Goal: Task Accomplishment & Management: Complete application form

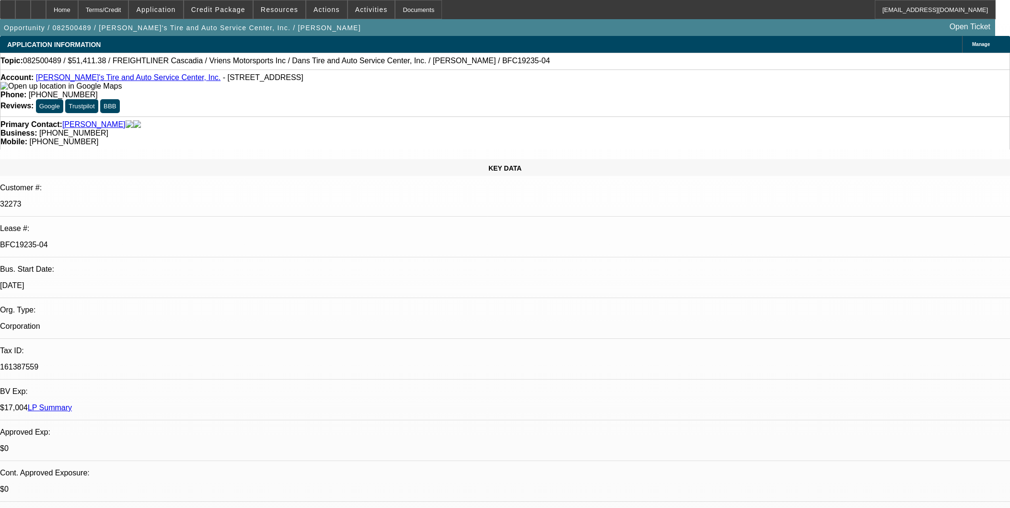
select select "0"
select select "2"
select select "0.1"
select select "4"
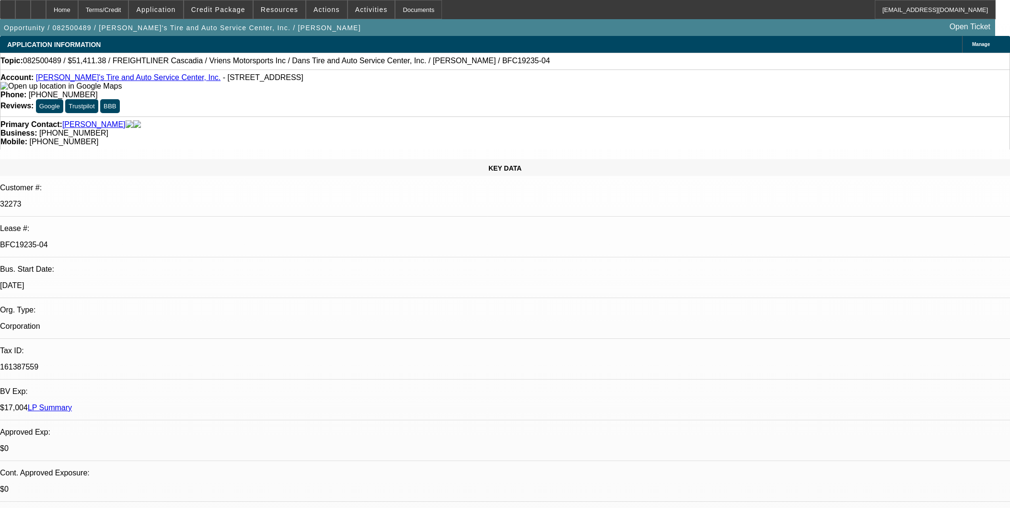
select select "0"
select select "2"
select select "0.1"
select select "4"
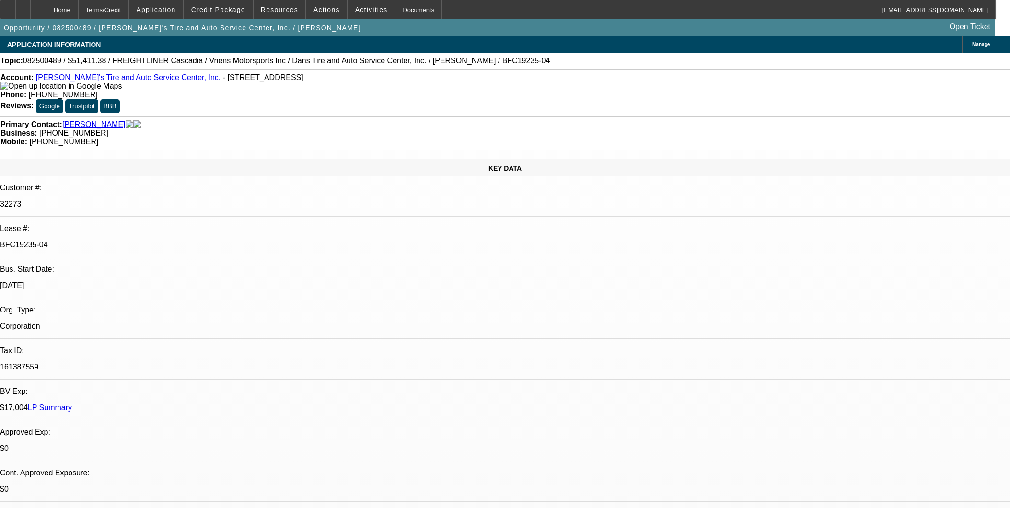
select select "0"
select select "3"
select select "0.1"
select select "4"
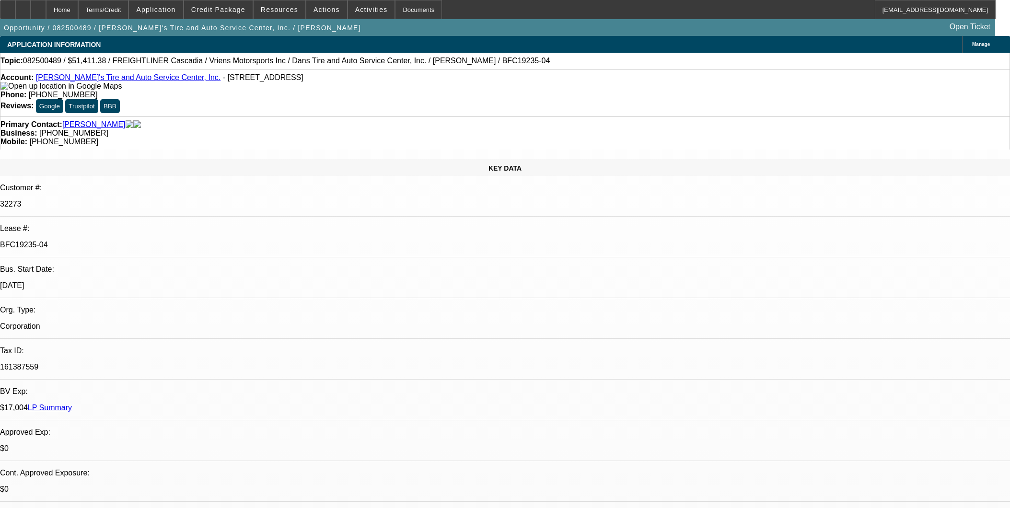
select select "0"
select select "3"
select select "0.1"
select select "4"
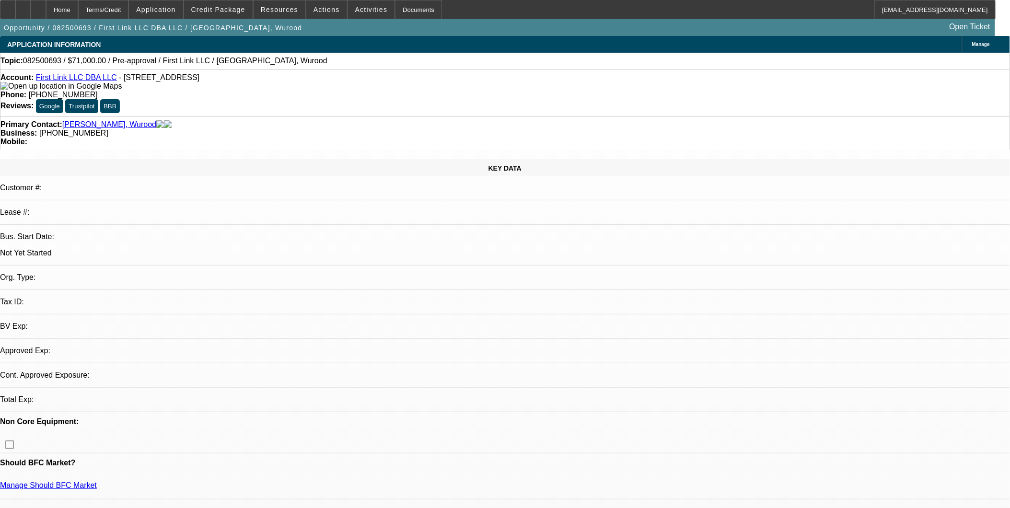
select select "0"
select select "2"
select select "0.1"
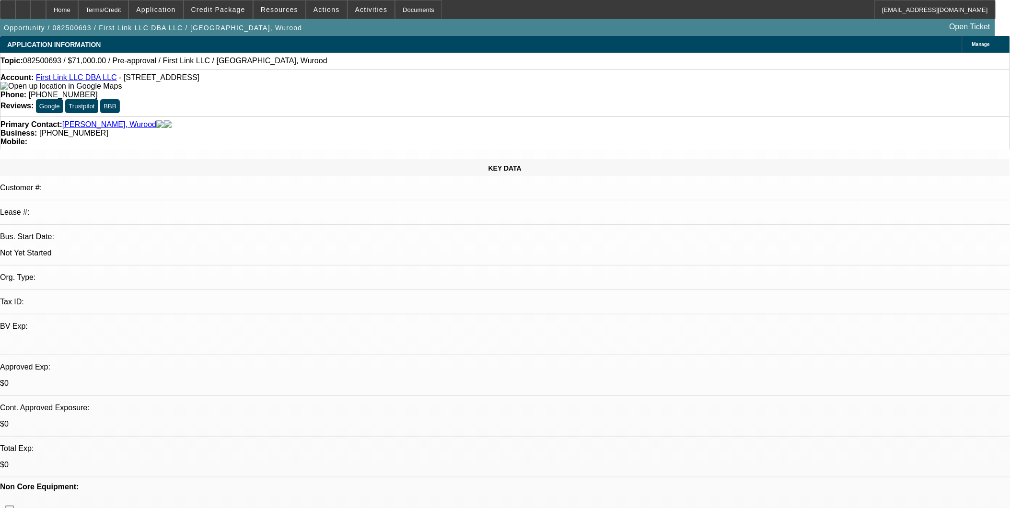
select select "1"
select select "2"
select select "4"
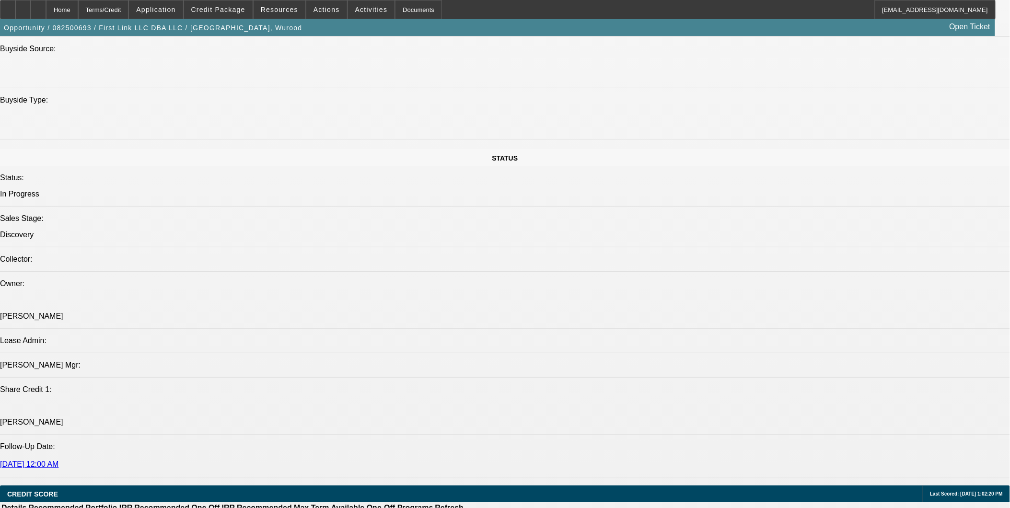
scroll to position [905, 0]
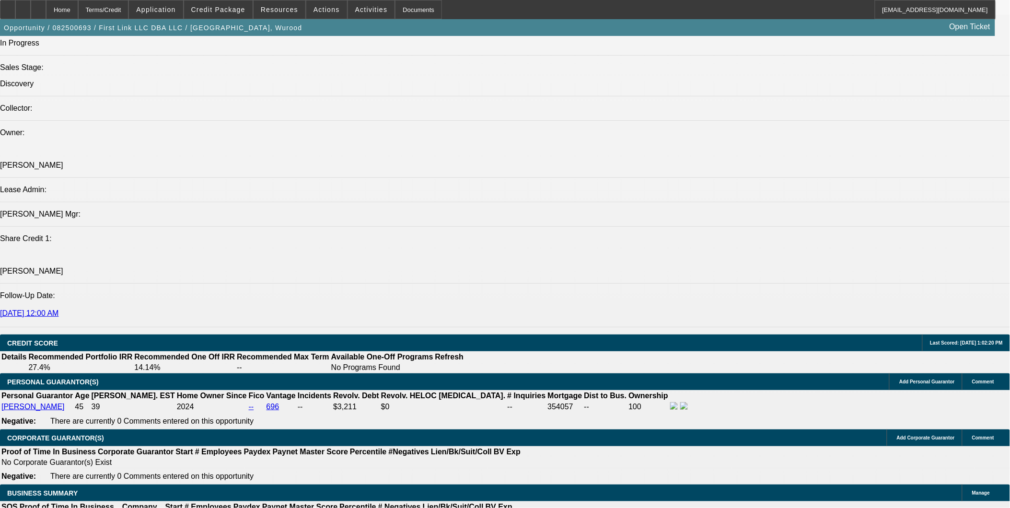
scroll to position [1118, 0]
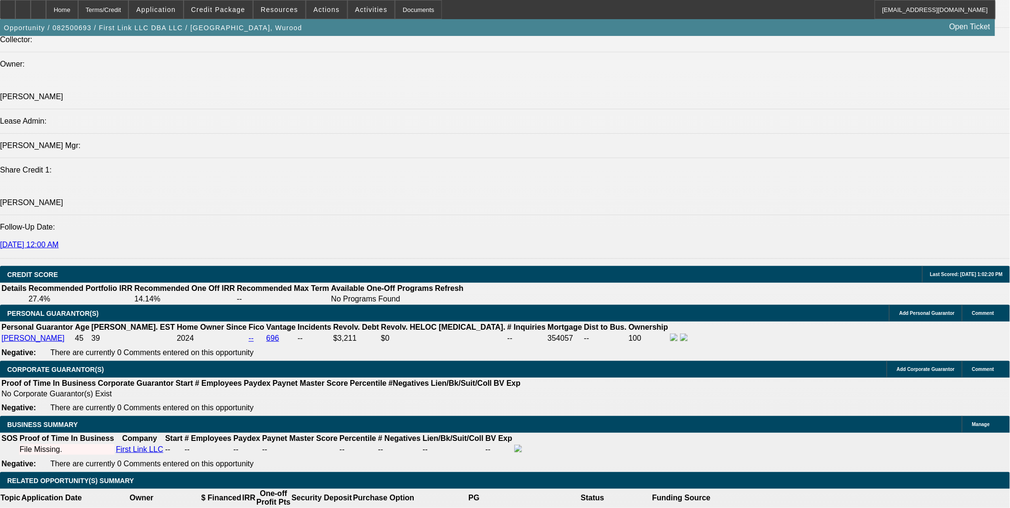
type input "$1,800.00"
type input "$3,600.00"
type input "48"
type input "$0.20"
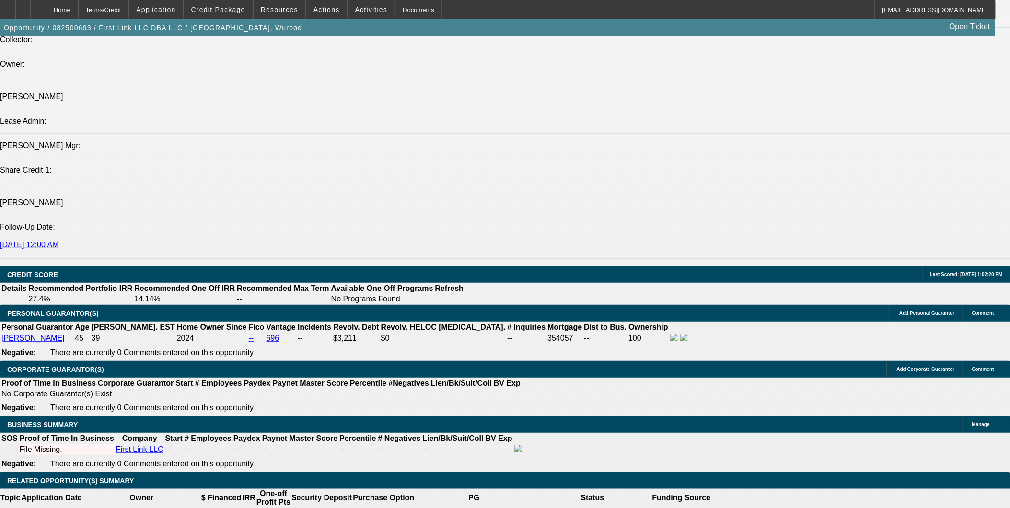
type input "$0.10"
type input "48"
type input "1800"
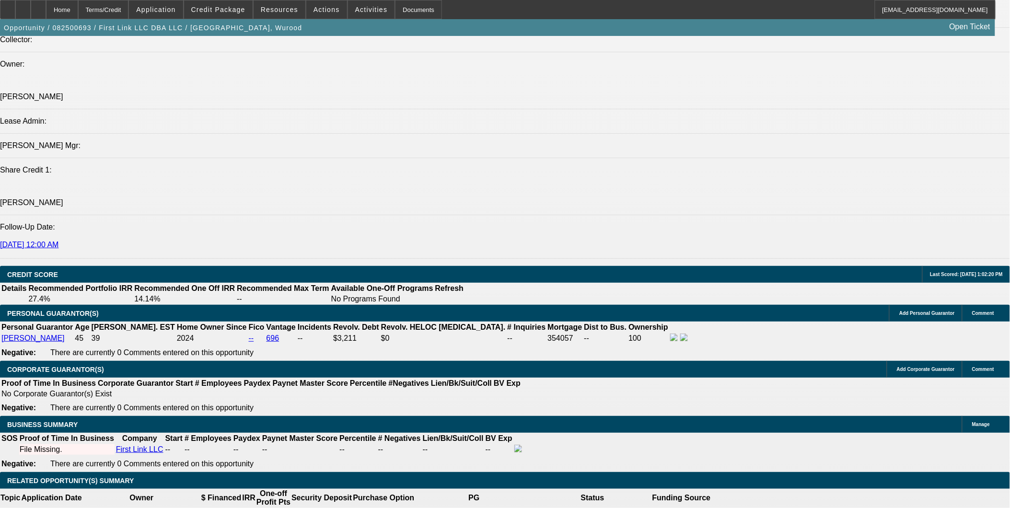
type input "$3,600.00"
type input "10"
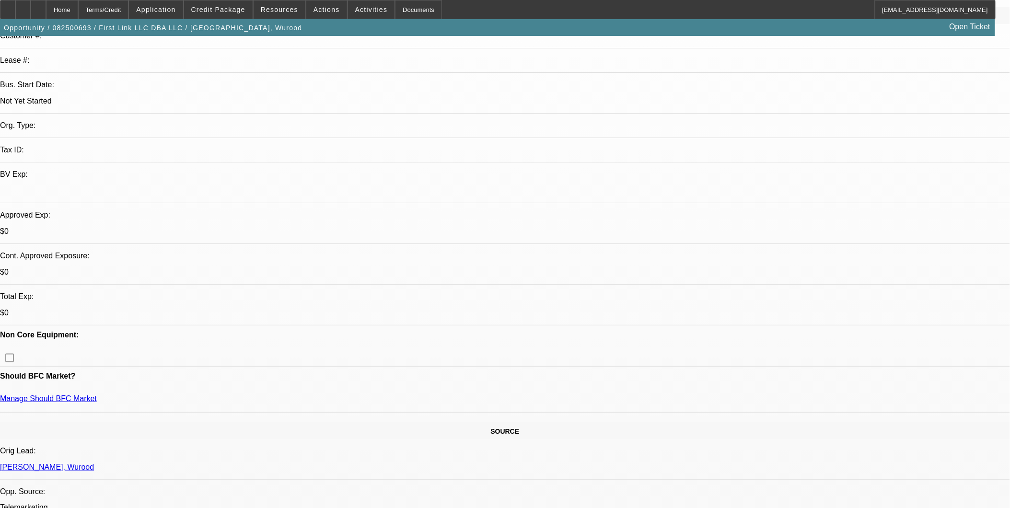
scroll to position [160, 0]
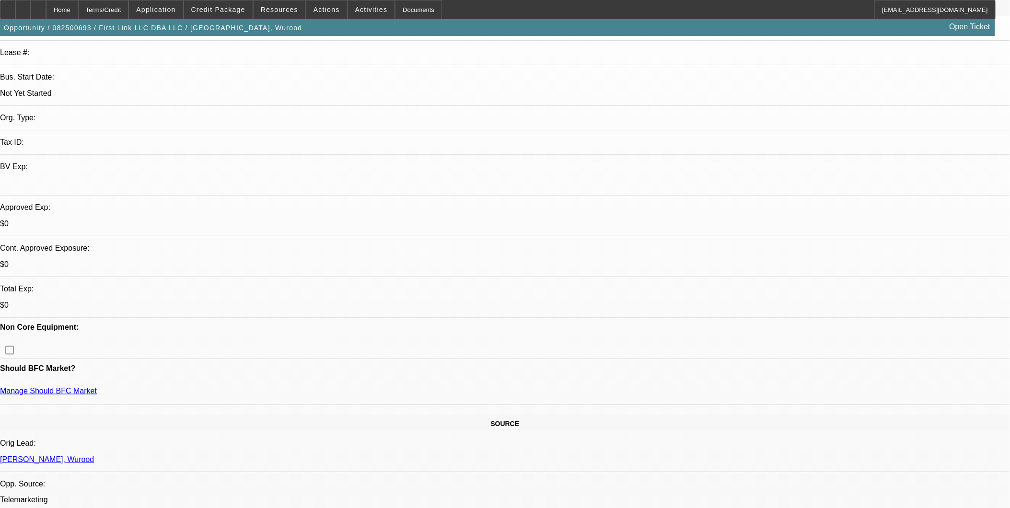
type input "$1,800.00"
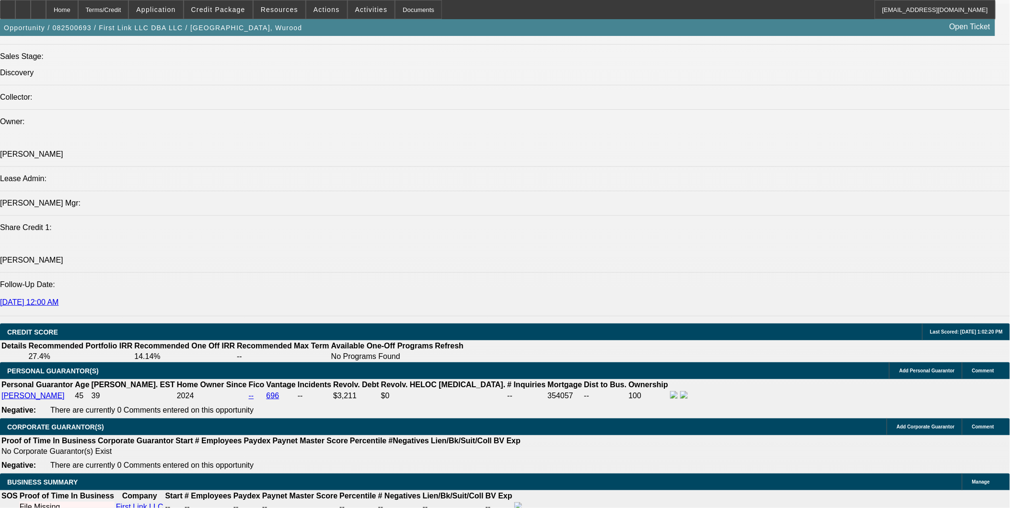
scroll to position [1224, 0]
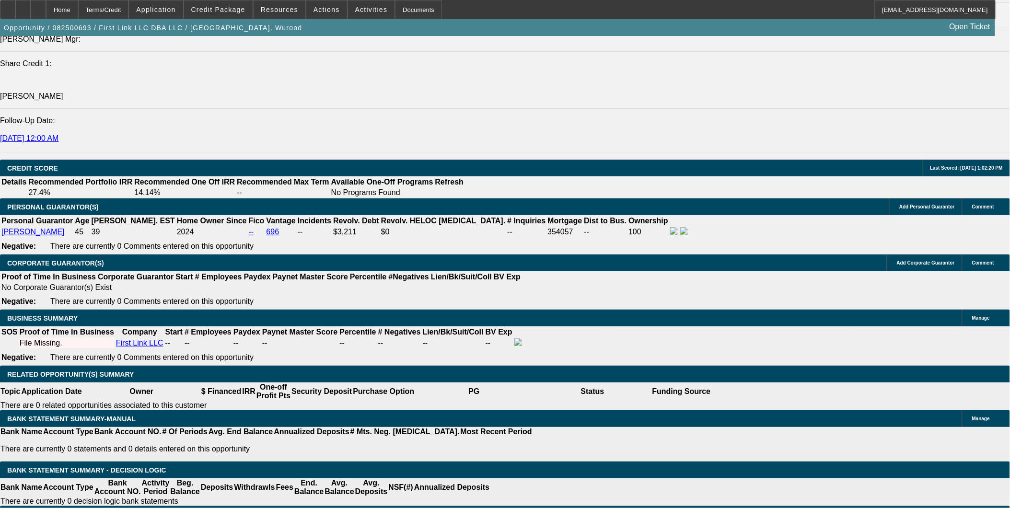
type input "$15,000.00"
type input "$2,839.44"
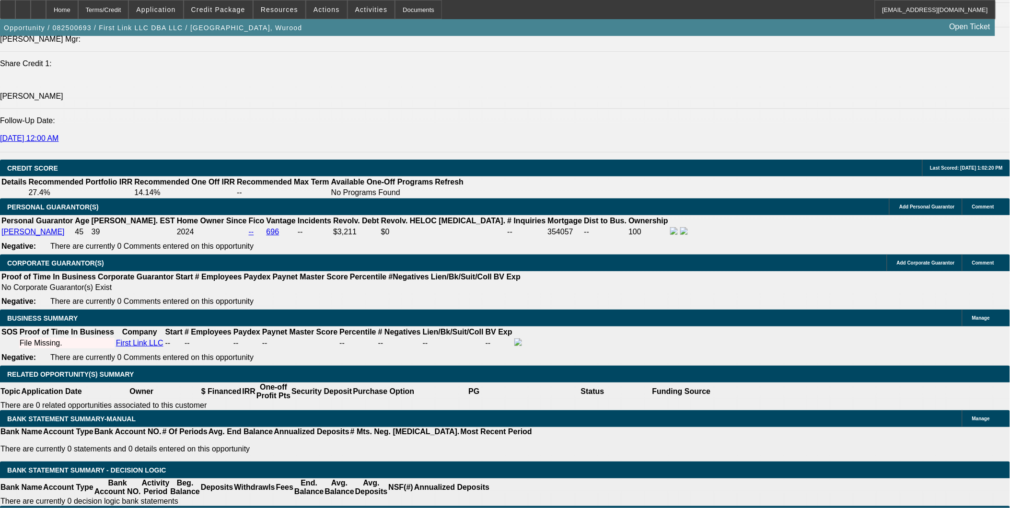
type input "18"
type input "$36.00"
type input "180"
type input "1800"
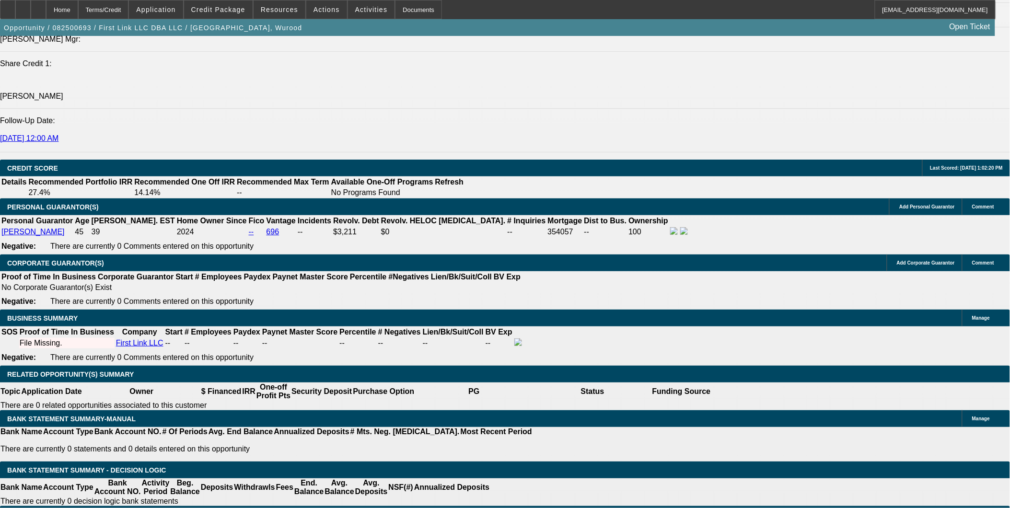
type input "$3,600.00"
type input "23.2"
type input "$1,800.00"
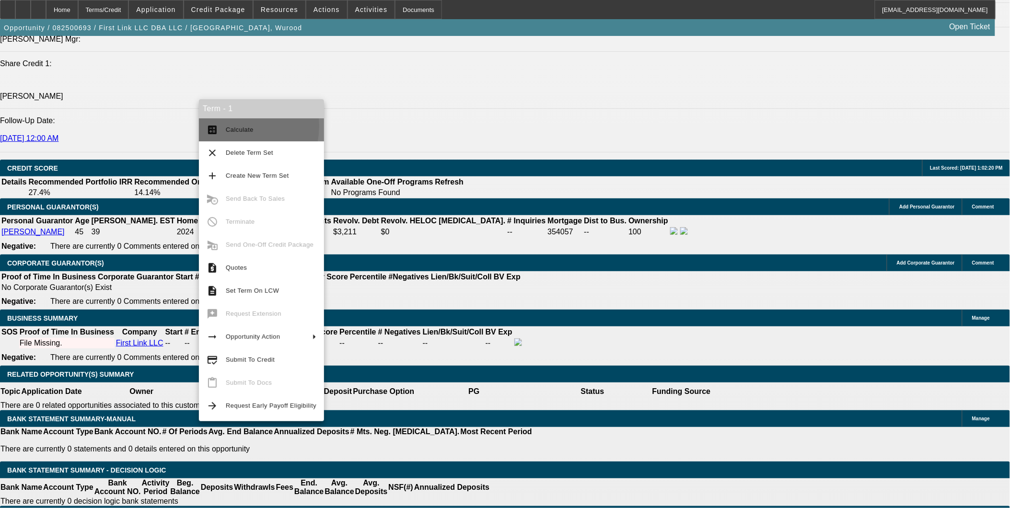
click at [236, 126] on span "Calculate" at bounding box center [240, 129] width 28 height 7
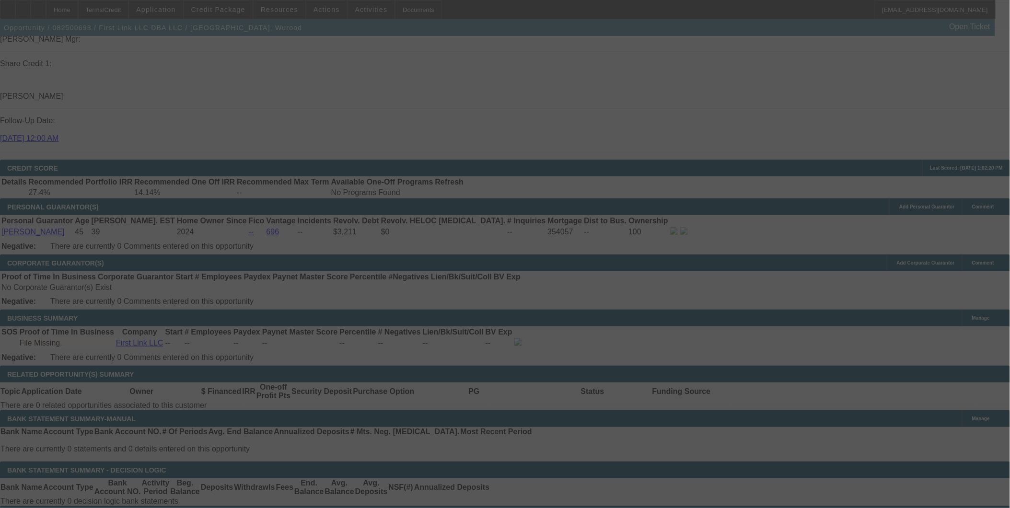
select select "0"
select select "2"
select select "0.1"
select select "4"
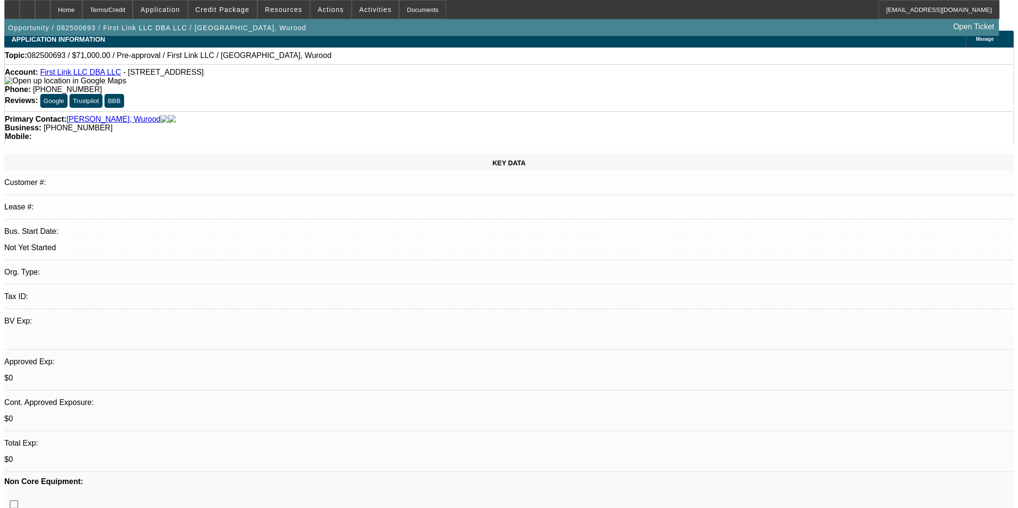
scroll to position [0, 0]
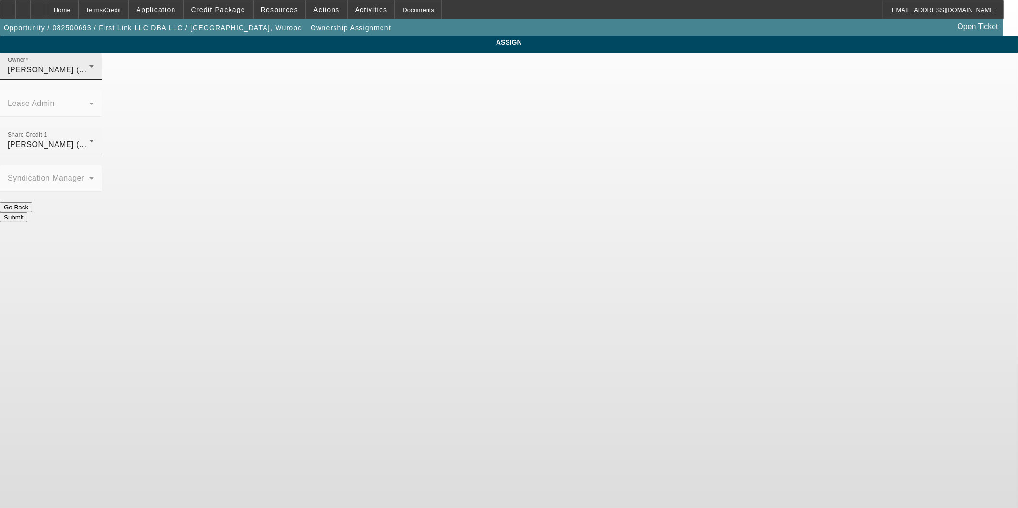
click at [89, 76] on div "Dunphy, Sean (Lvl 19)" at bounding box center [48, 70] width 81 height 12
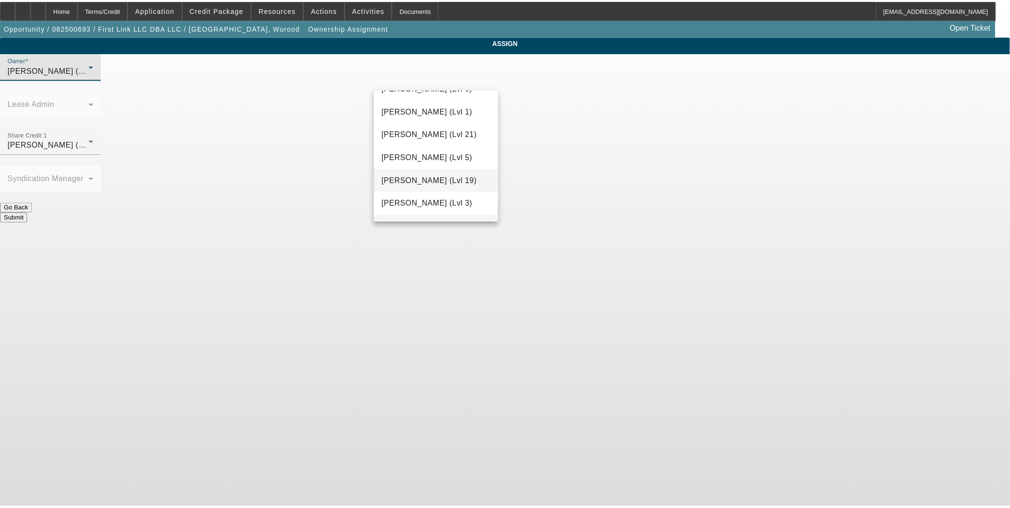
scroll to position [890, 0]
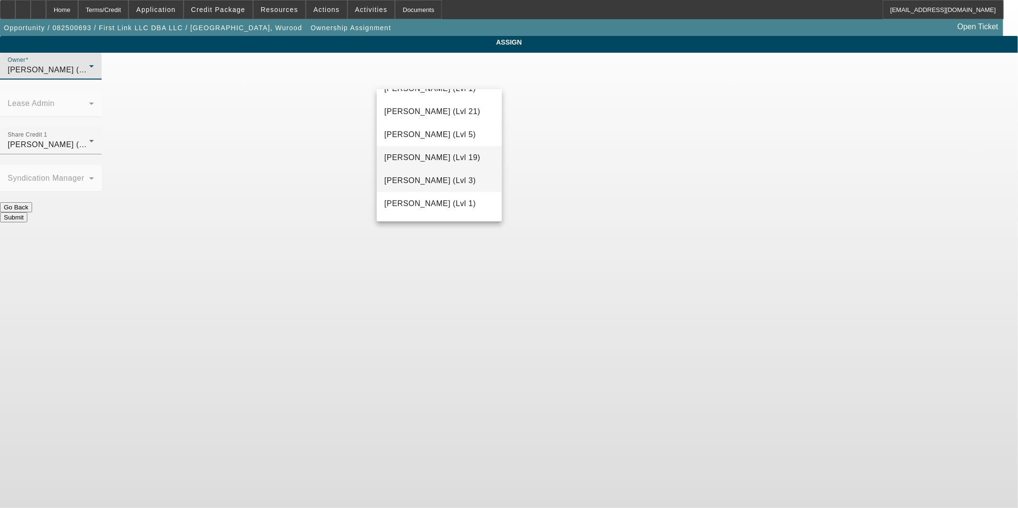
click at [423, 178] on span "Oliva, Nicholas (Lvl 3)" at bounding box center [430, 181] width 92 height 12
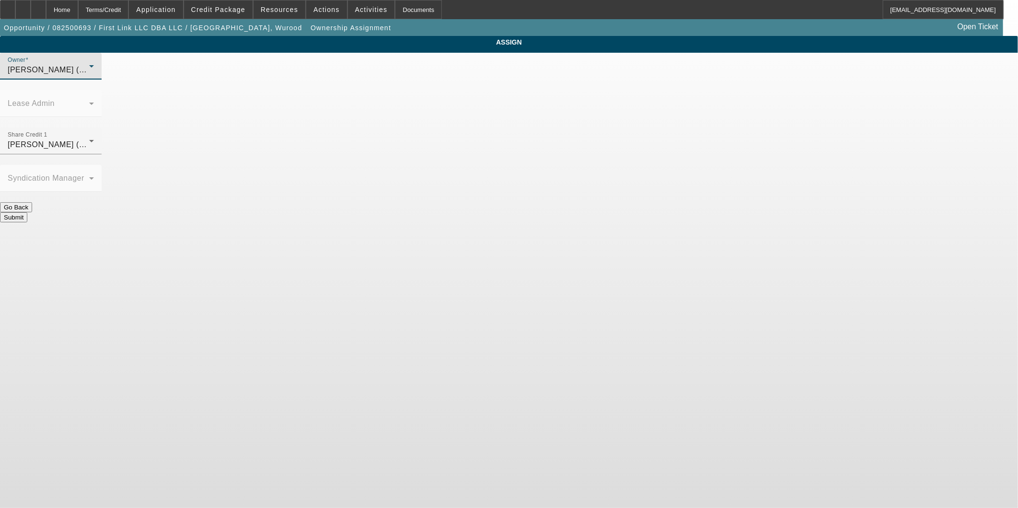
click at [27, 212] on button "Submit" at bounding box center [13, 217] width 27 height 10
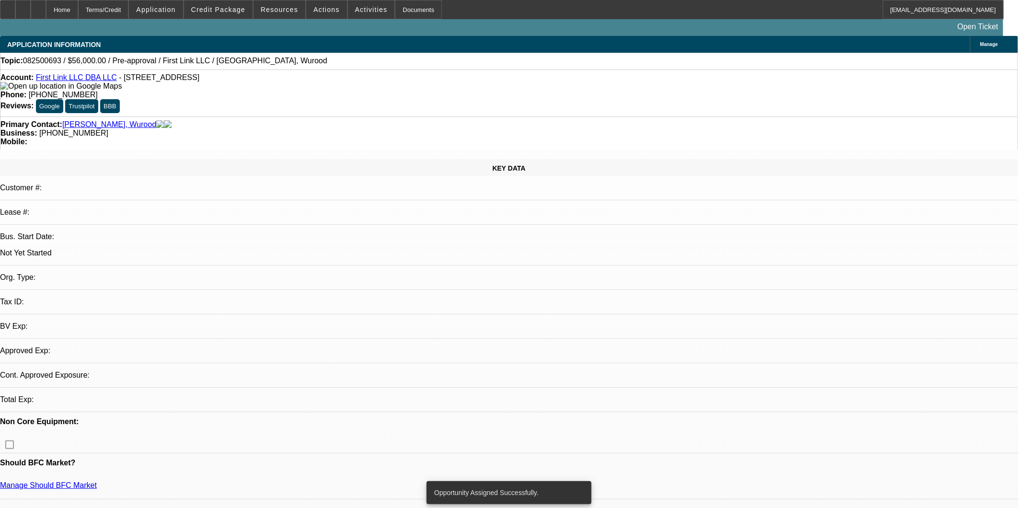
select select "0"
select select "2"
select select "0.1"
select select "4"
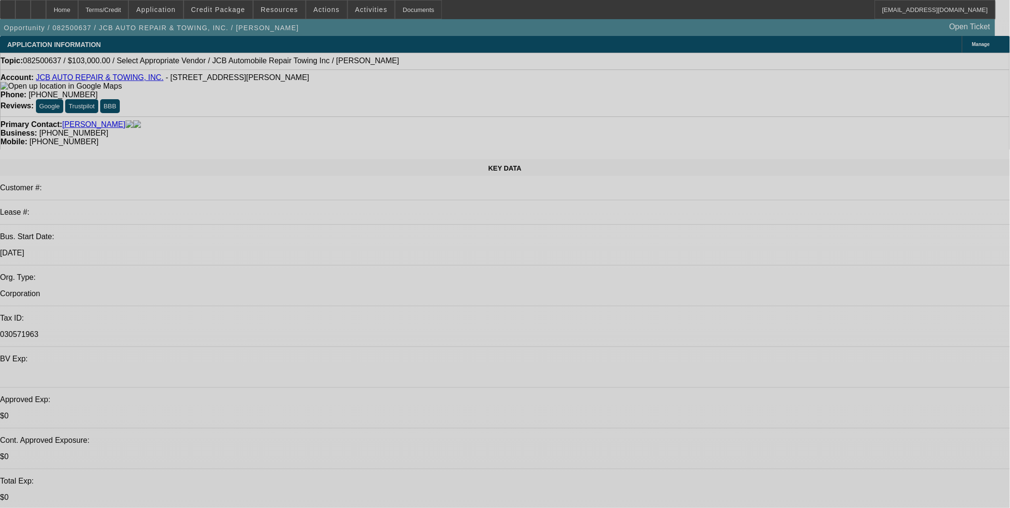
select select "0"
select select "2"
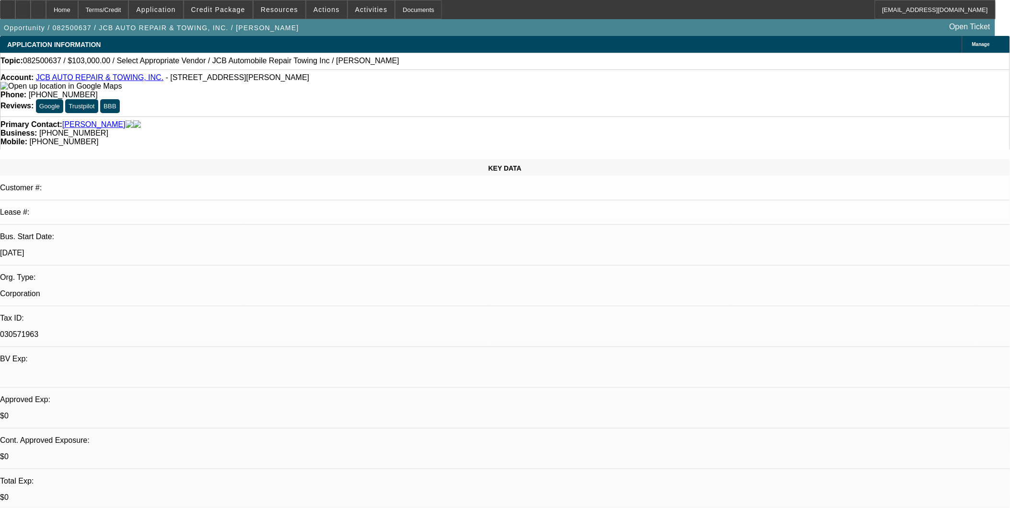
select select "2"
select select "0.1"
select select "4"
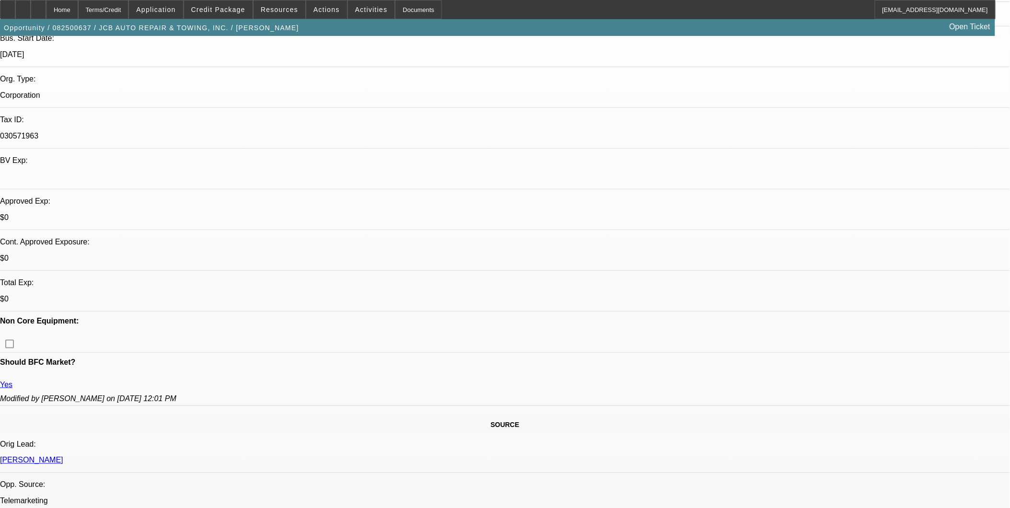
scroll to position [213, 0]
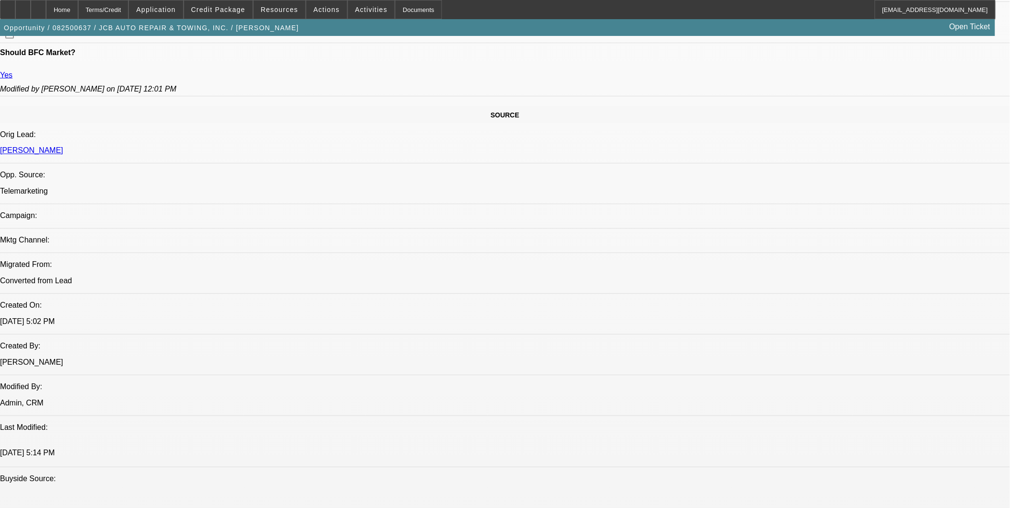
scroll to position [532, 0]
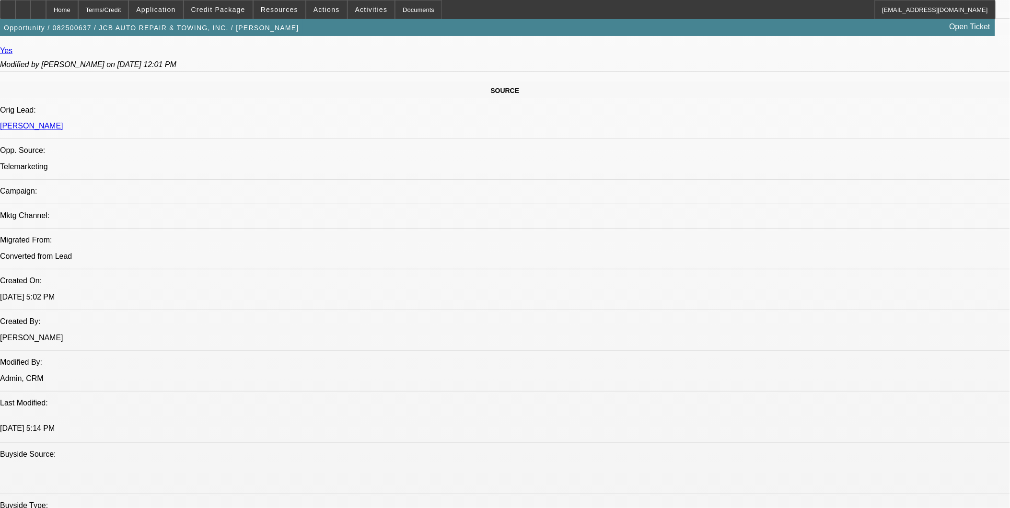
drag, startPoint x: 869, startPoint y: 192, endPoint x: 700, endPoint y: 204, distance: 169.6
copy div "https://www.patriotne.com/2024-ram-5500"
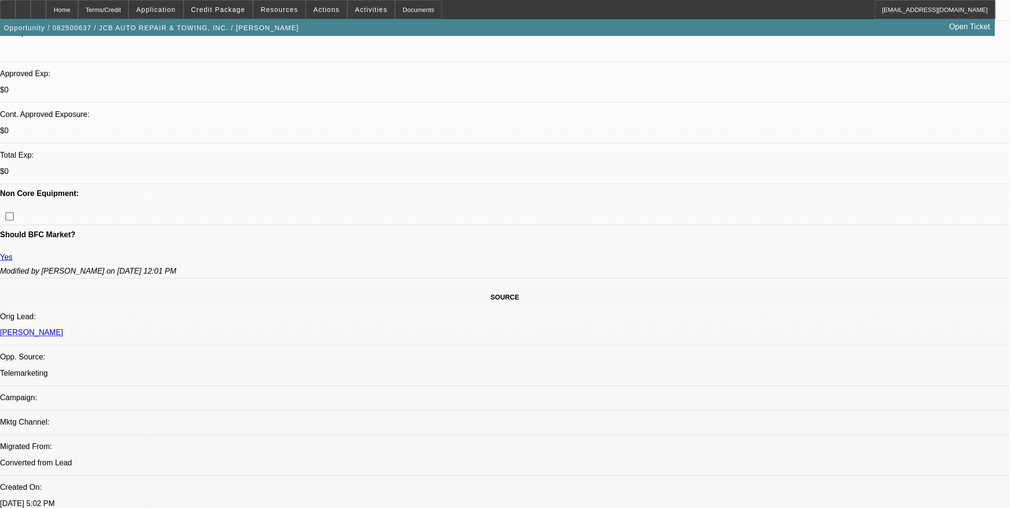
scroll to position [319, 0]
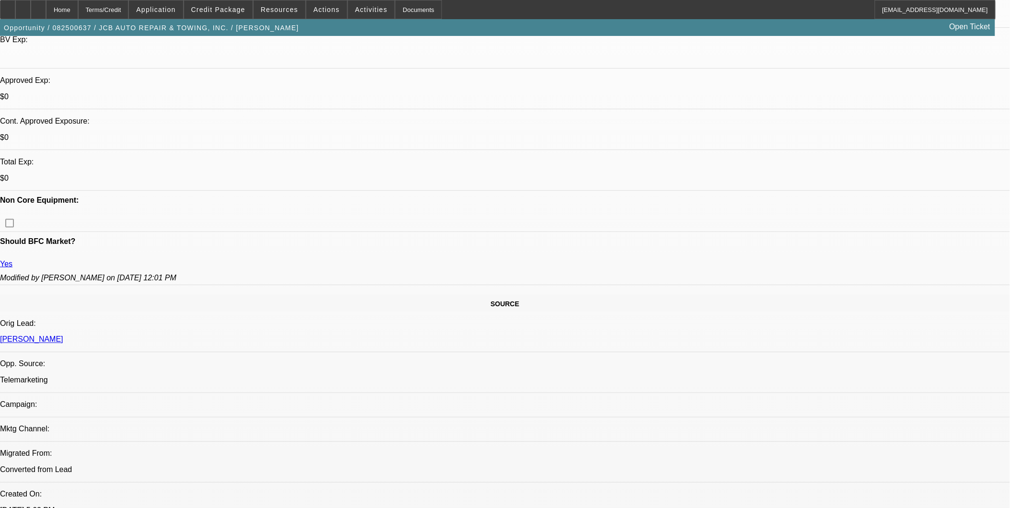
drag, startPoint x: 284, startPoint y: 293, endPoint x: 265, endPoint y: 293, distance: 19.2
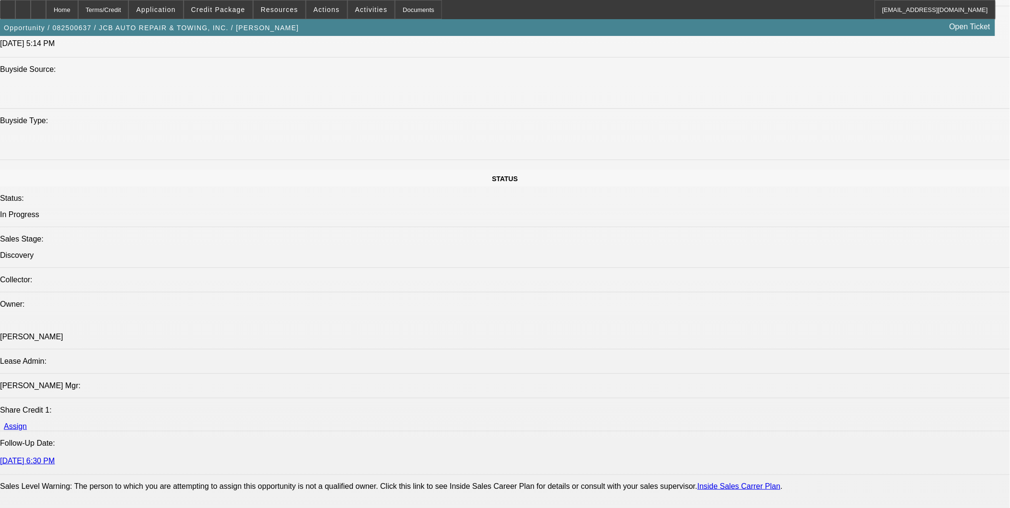
scroll to position [1118, 0]
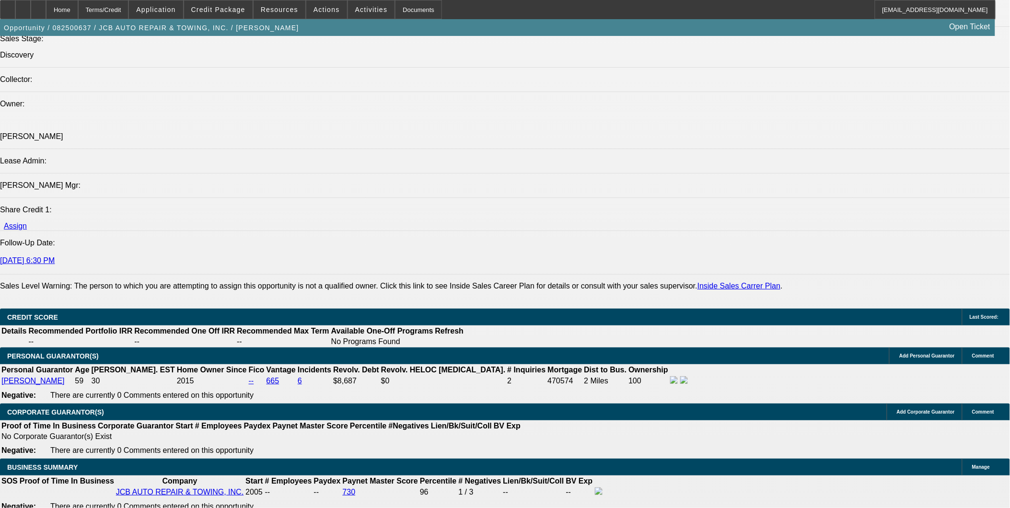
type input "$0.00"
type input "72"
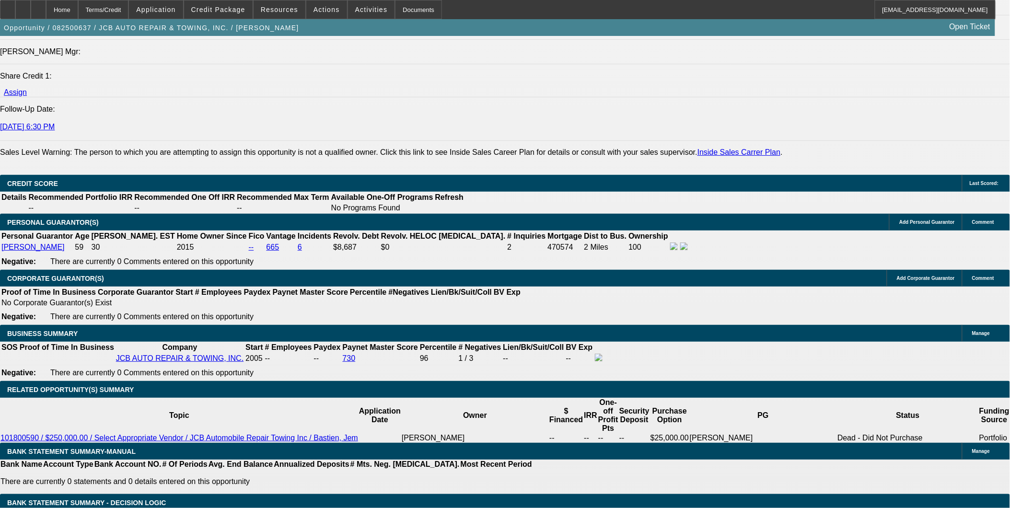
scroll to position [1278, 0]
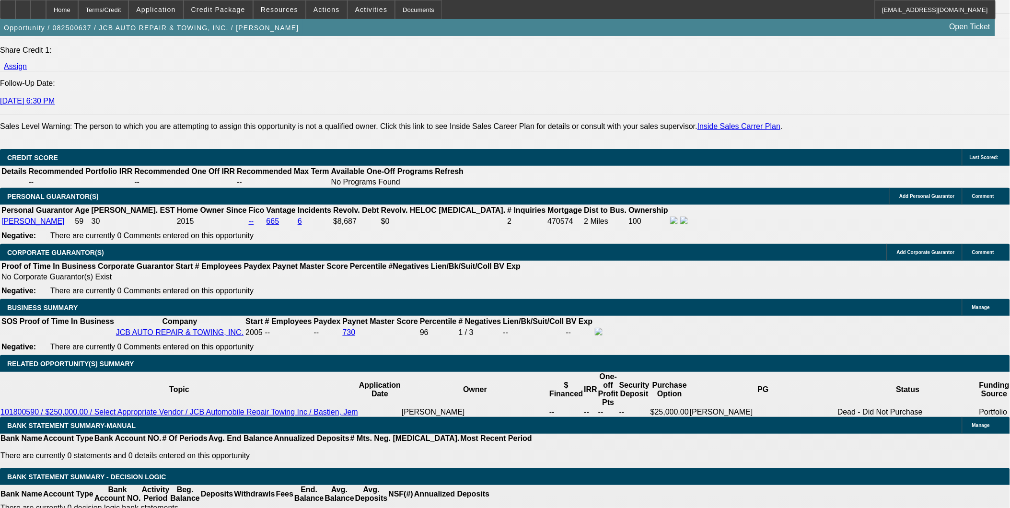
drag, startPoint x: 225, startPoint y: 221, endPoint x: 240, endPoint y: 214, distance: 16.1
type input "10"
type input "$2,949.00"
type input "$1,474.50"
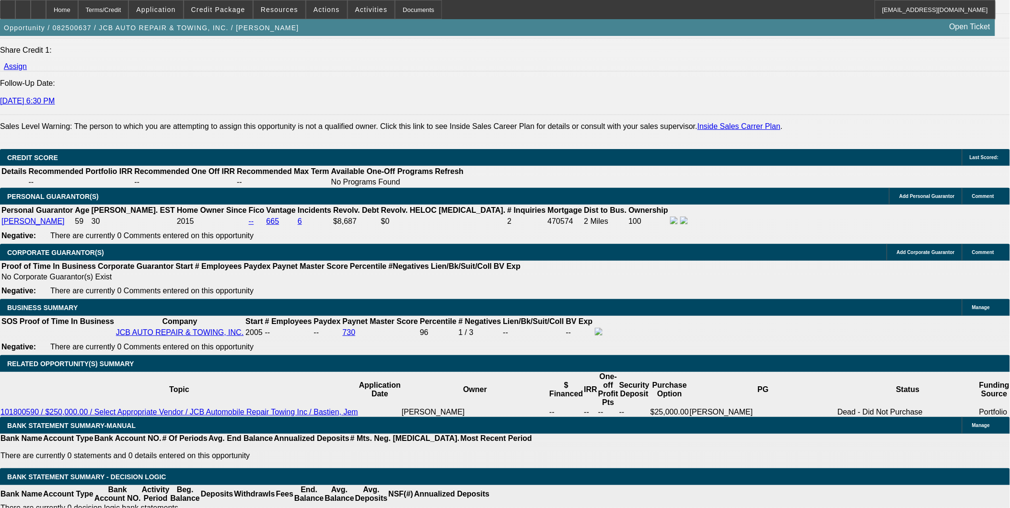
type input "$3,816.32"
type input "$1,908.16"
type input "10"
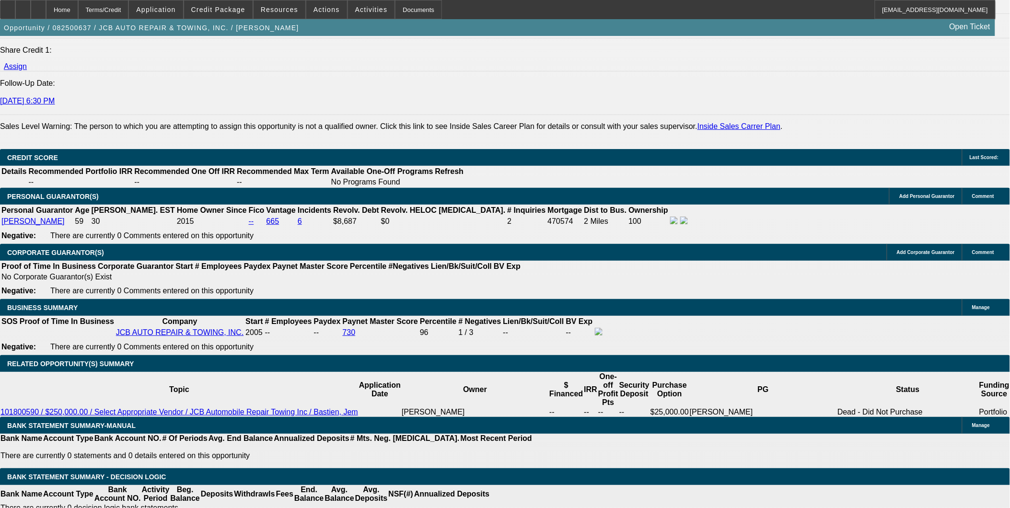
select select "0"
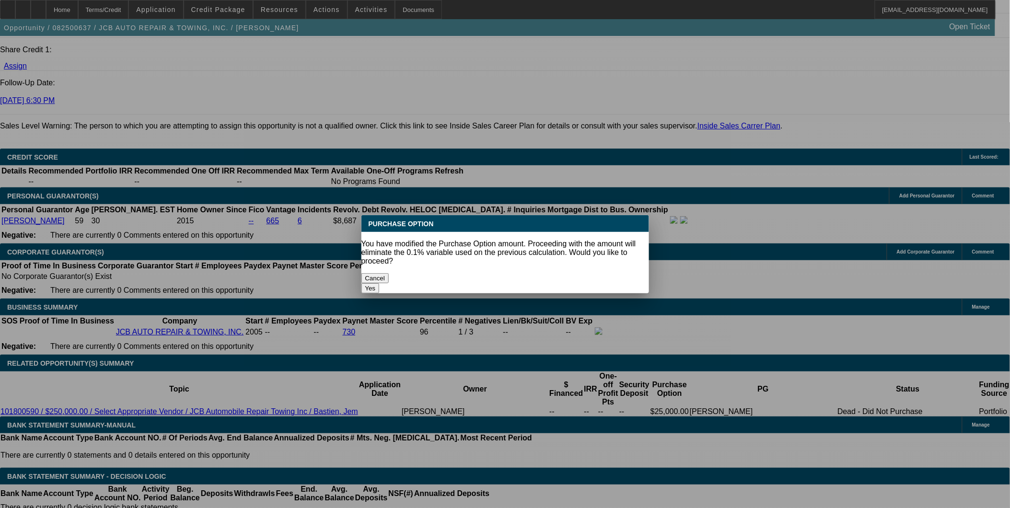
click at [297, 257] on div at bounding box center [505, 254] width 1010 height 508
click at [380, 283] on button "Yes" at bounding box center [370, 288] width 18 height 10
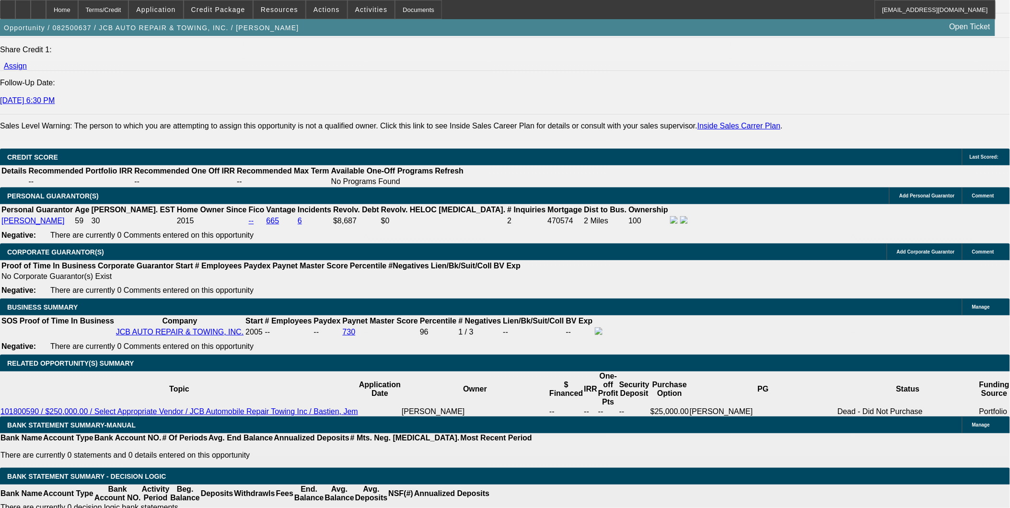
type input "$0.00"
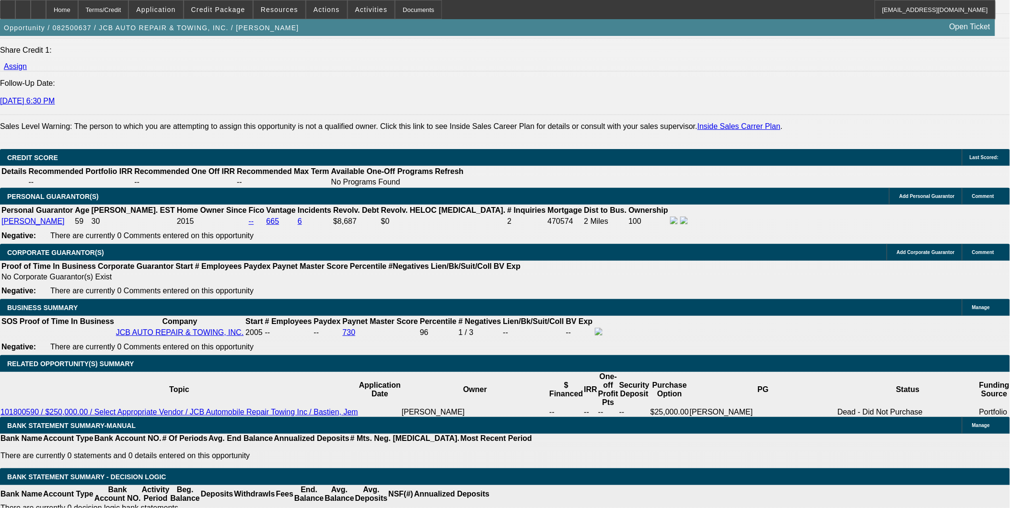
select select "6"
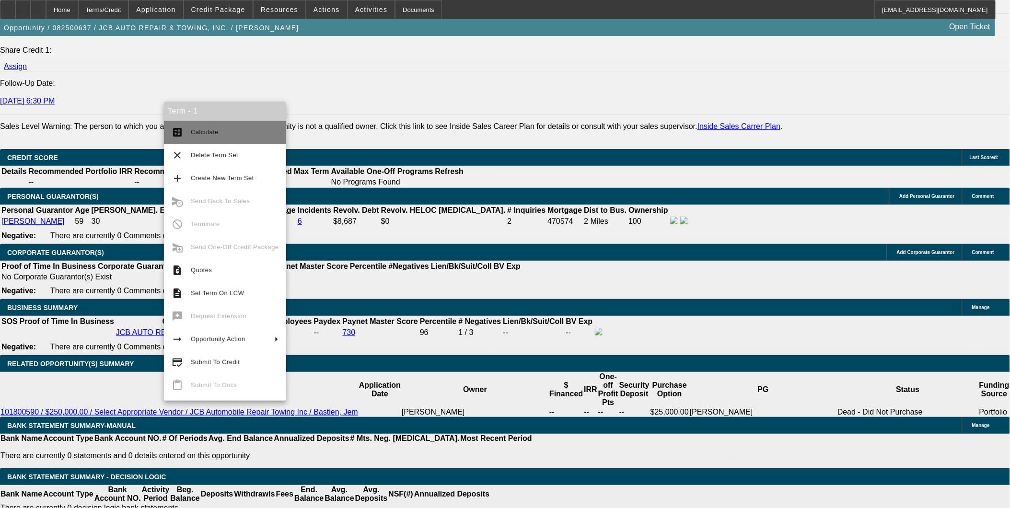
click at [239, 134] on span "Calculate" at bounding box center [235, 133] width 88 height 12
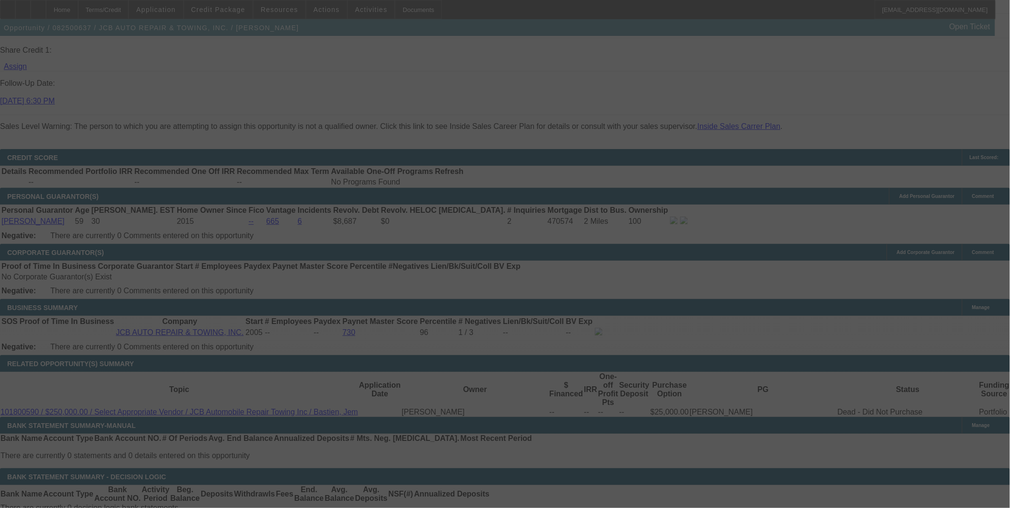
select select "0"
select select "2"
select select "0"
select select "6"
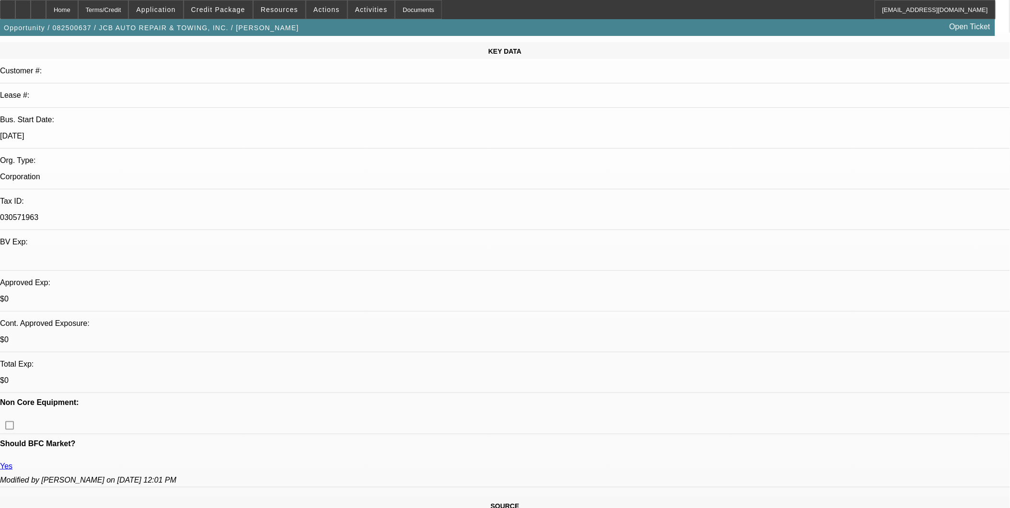
scroll to position [0, 0]
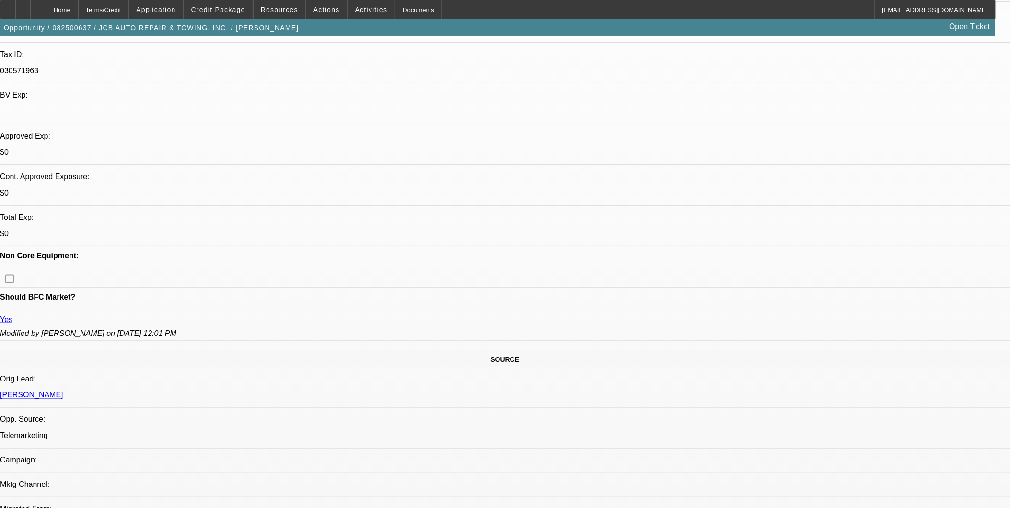
scroll to position [266, 0]
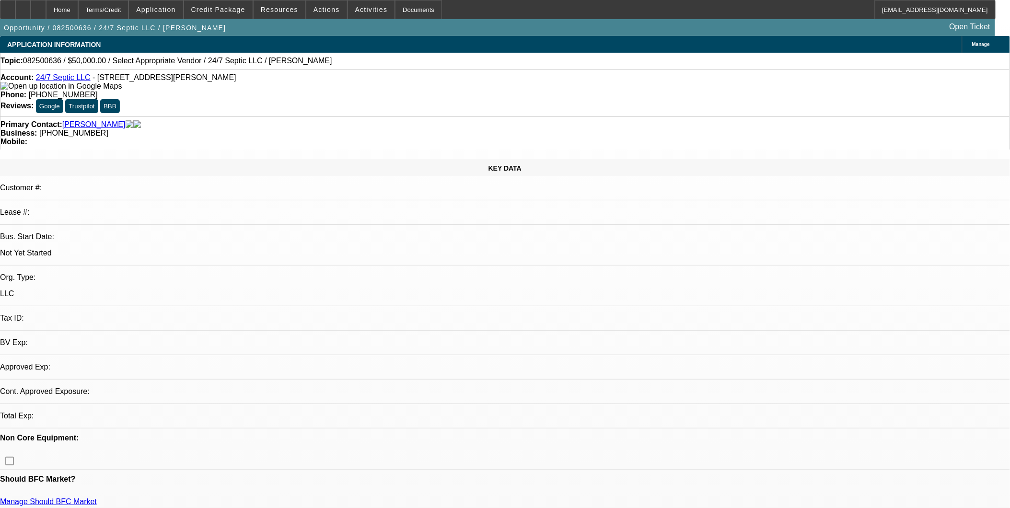
select select "0"
select select "2"
select select "0.1"
select select "1"
select select "2"
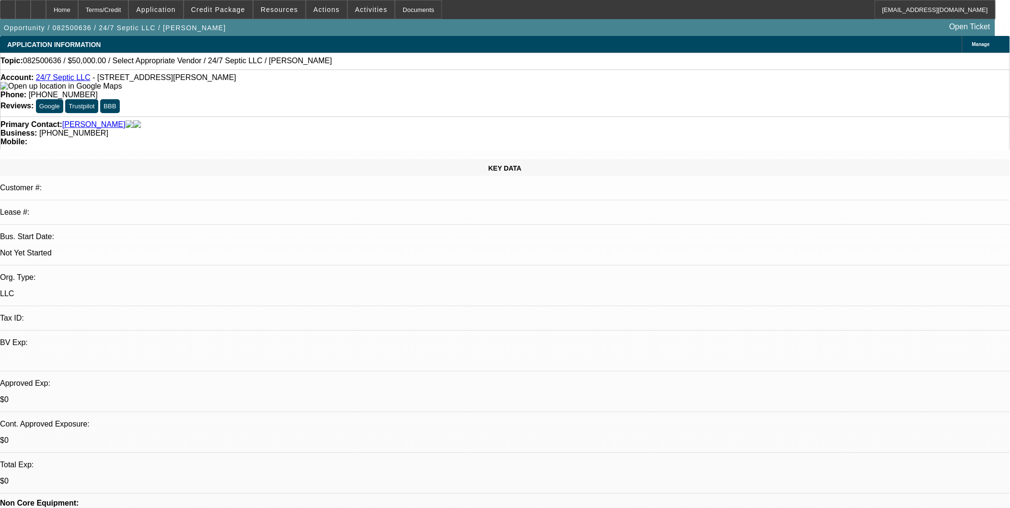
select select "4"
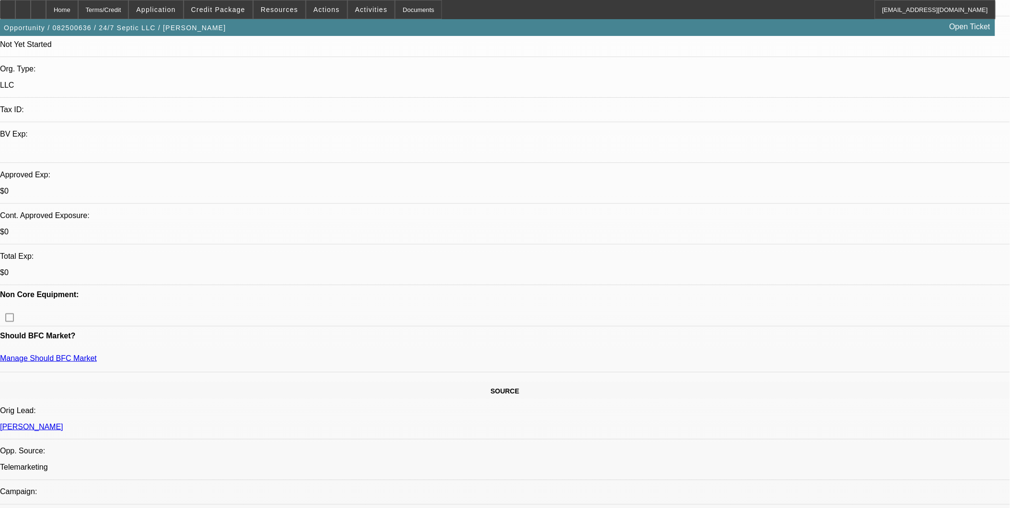
scroll to position [213, 0]
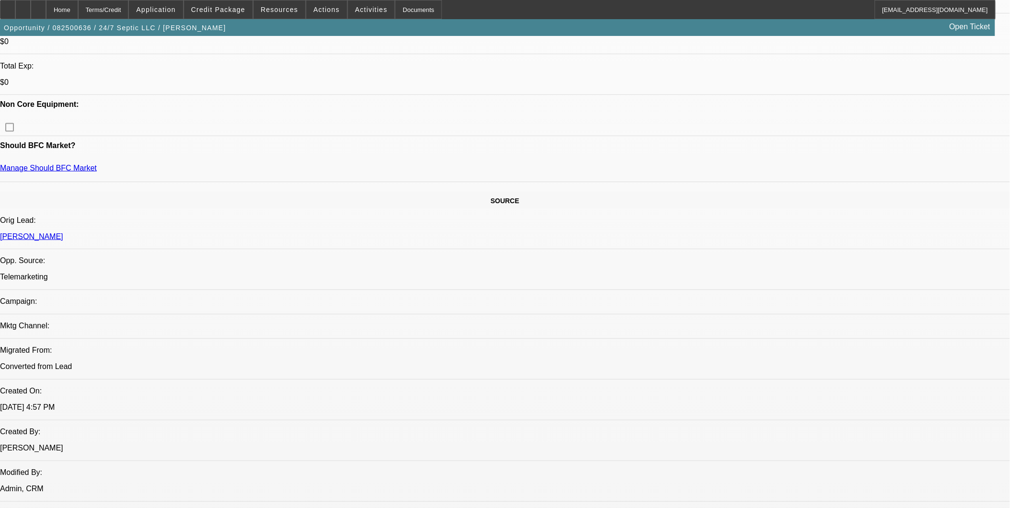
scroll to position [319, 0]
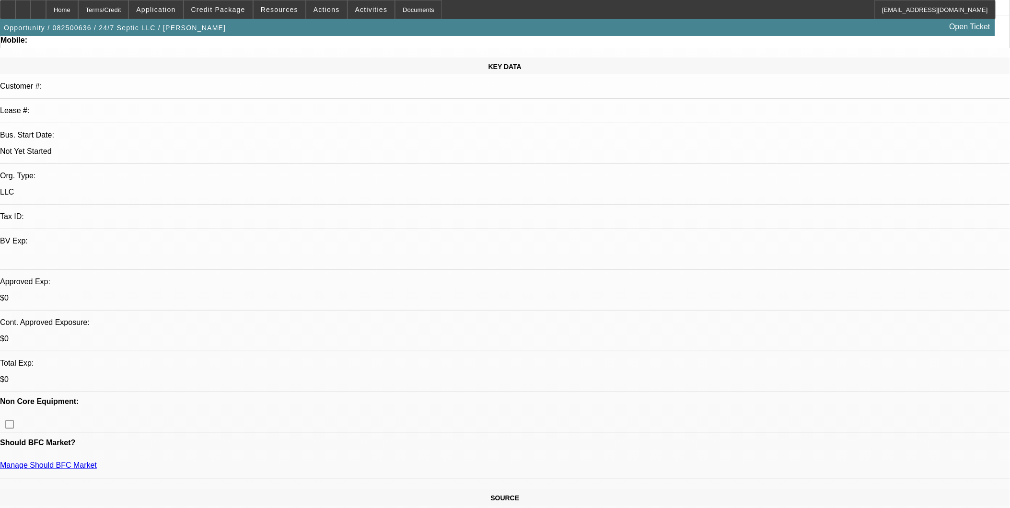
scroll to position [0, 0]
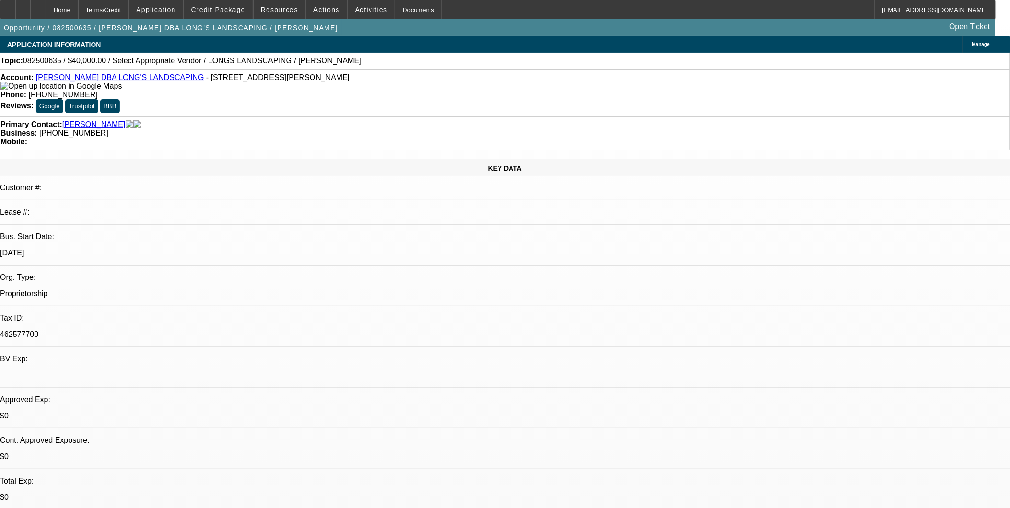
select select "0"
select select "2"
select select "0.1"
select select "1"
select select "2"
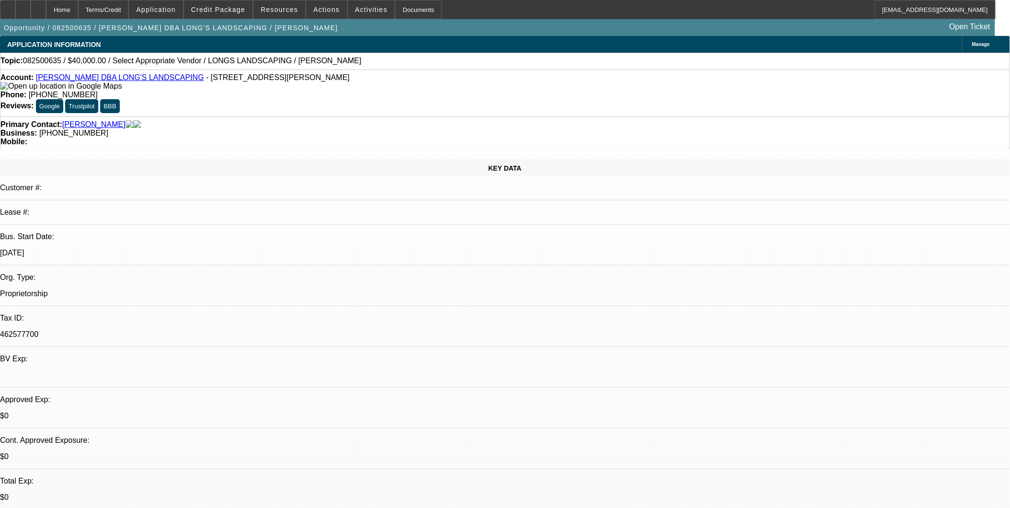
select select "4"
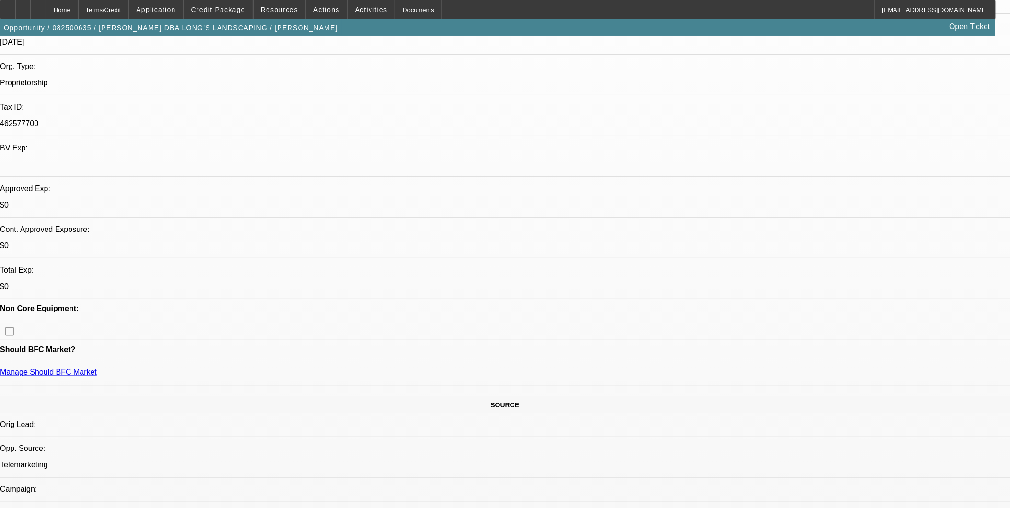
scroll to position [213, 0]
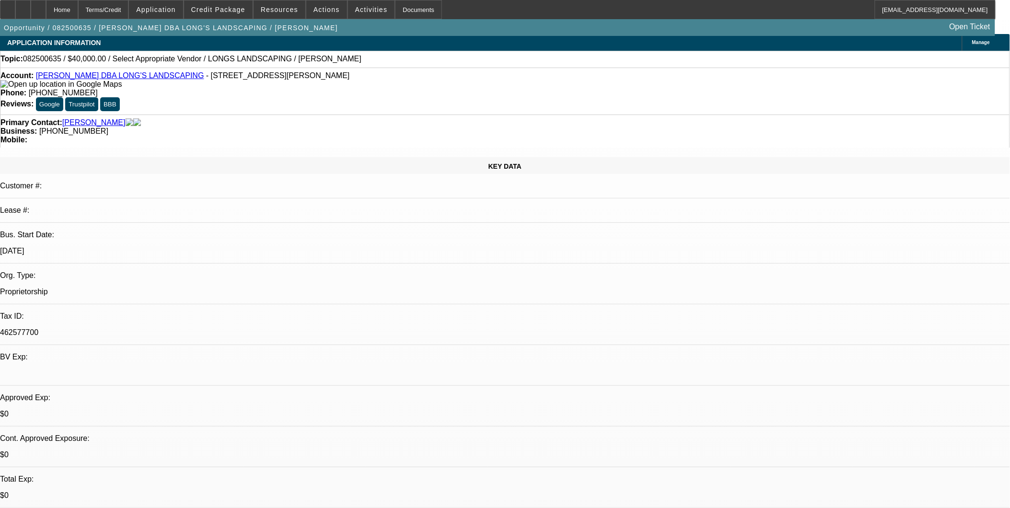
scroll to position [0, 0]
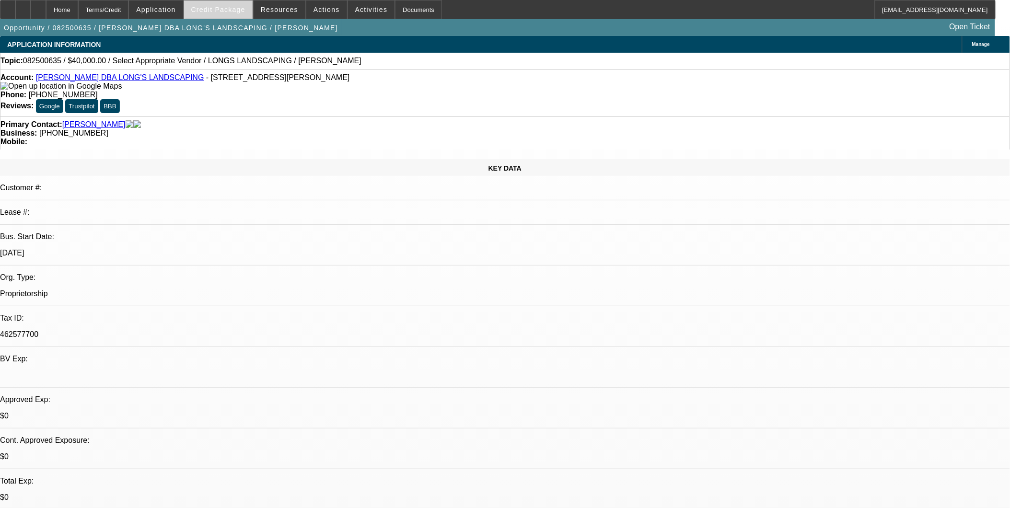
click at [233, 7] on span "Credit Package" at bounding box center [218, 10] width 54 height 8
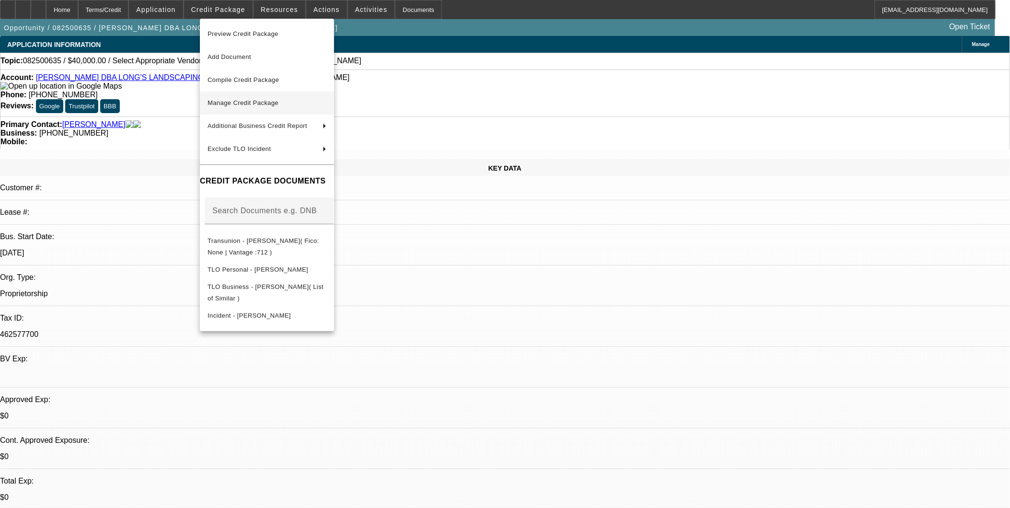
click at [272, 104] on span "Manage Credit Package" at bounding box center [243, 102] width 71 height 7
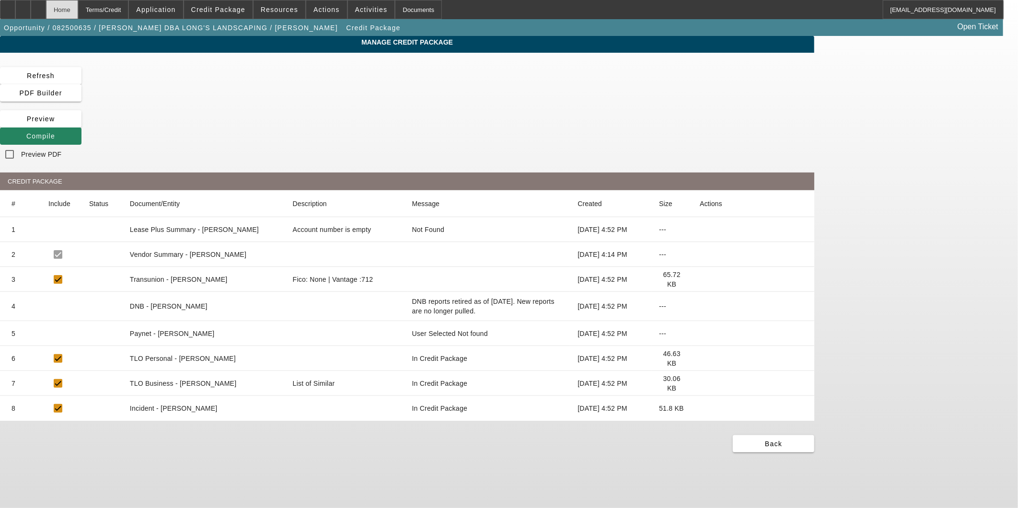
click at [78, 12] on div "Home" at bounding box center [62, 9] width 32 height 19
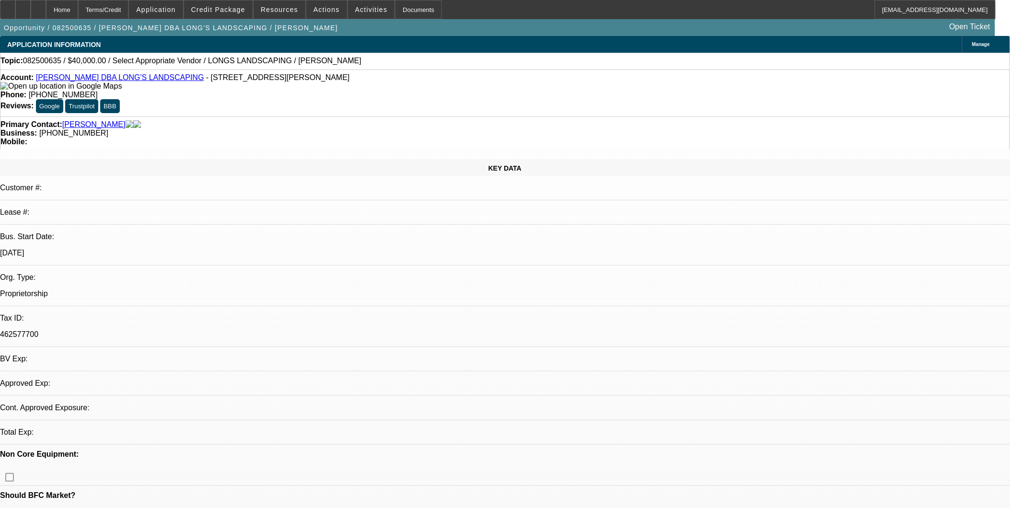
select select "0"
select select "2"
select select "0.1"
select select "4"
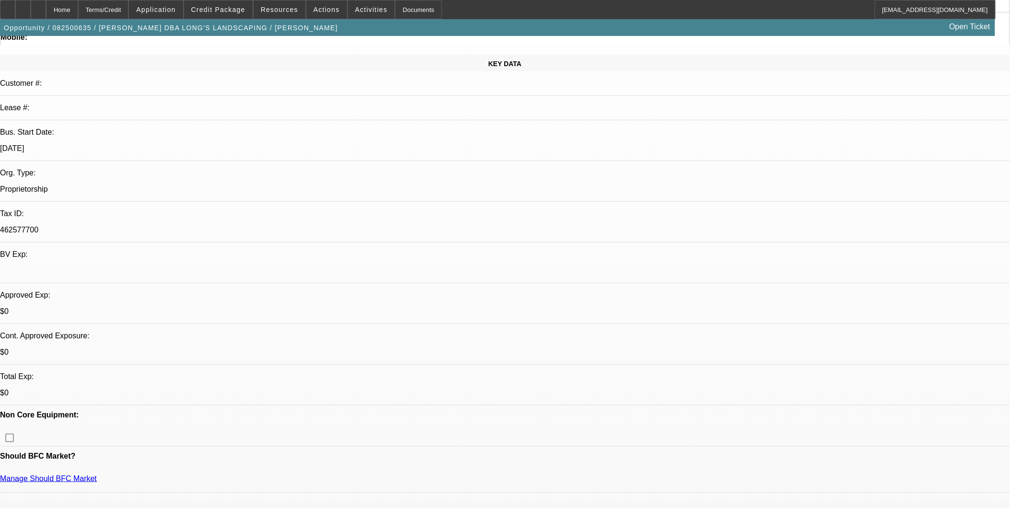
scroll to position [106, 0]
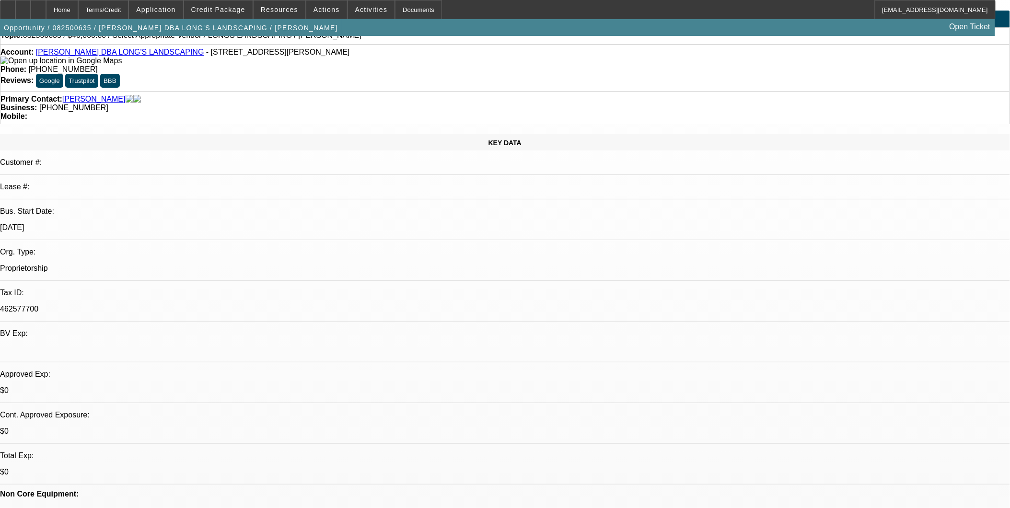
scroll to position [0, 0]
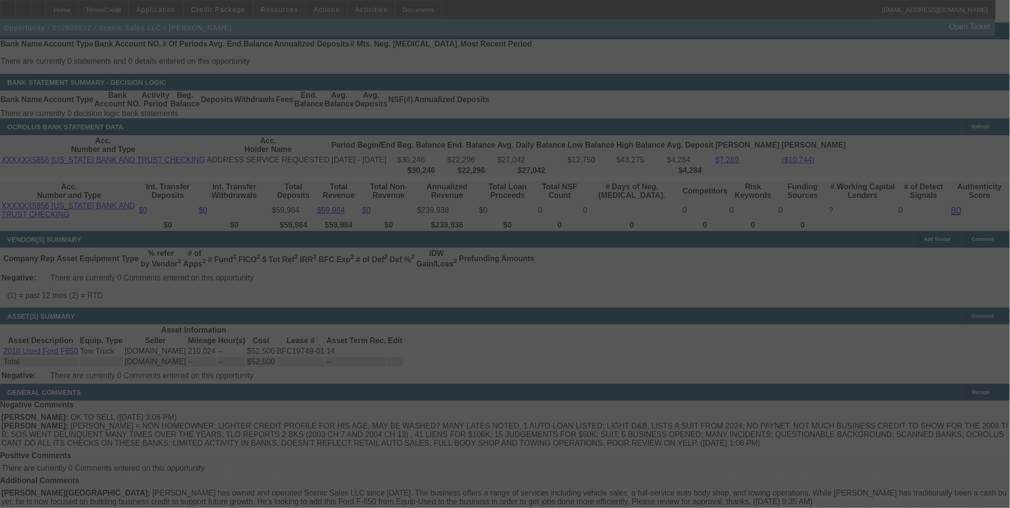
scroll to position [1649, 0]
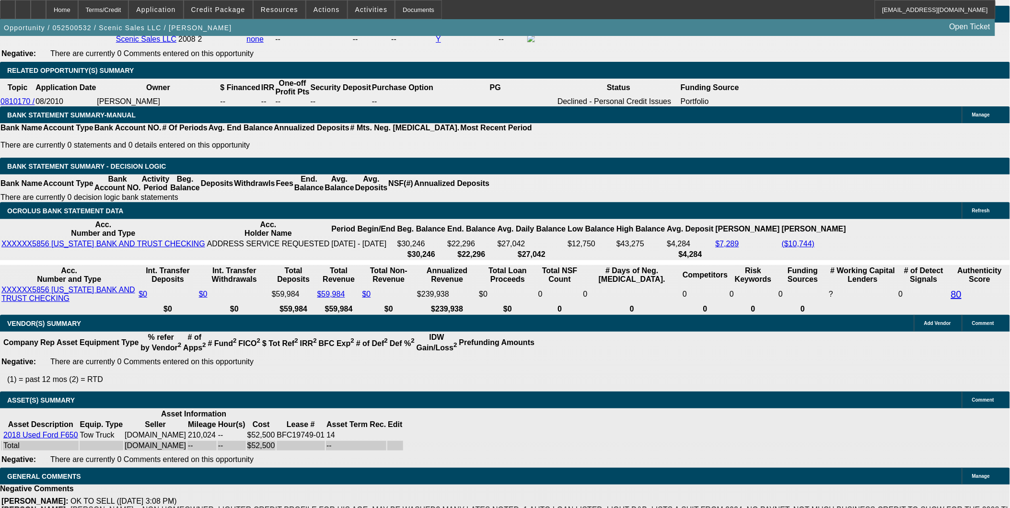
select select "0"
select select "0.1"
select select "0"
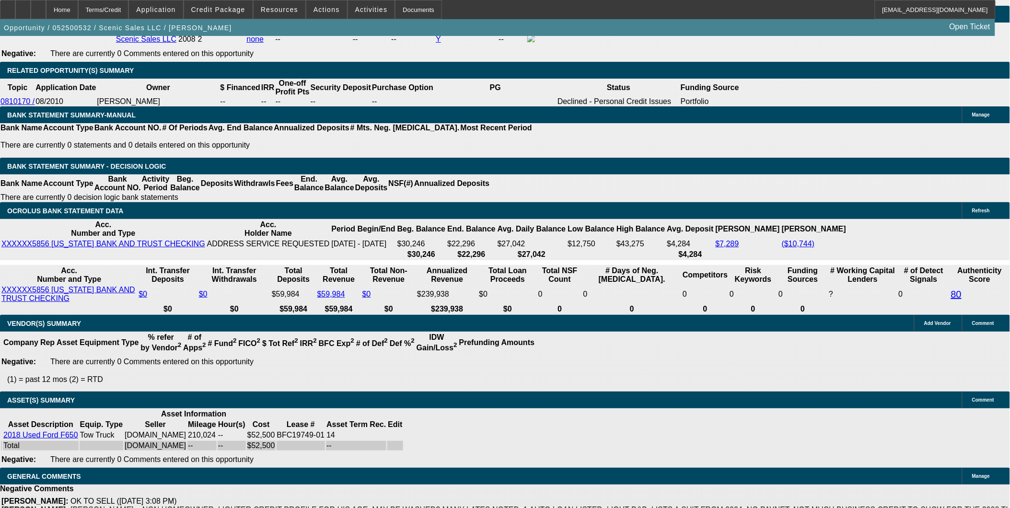
select select "0.1"
select select "0"
select select "0.1"
select select "0"
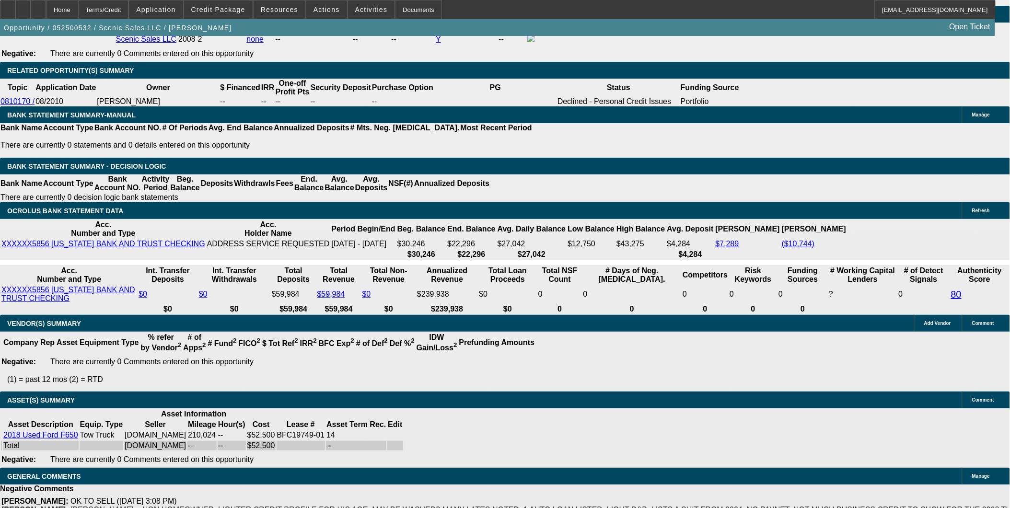
select select "0"
select select "0.1"
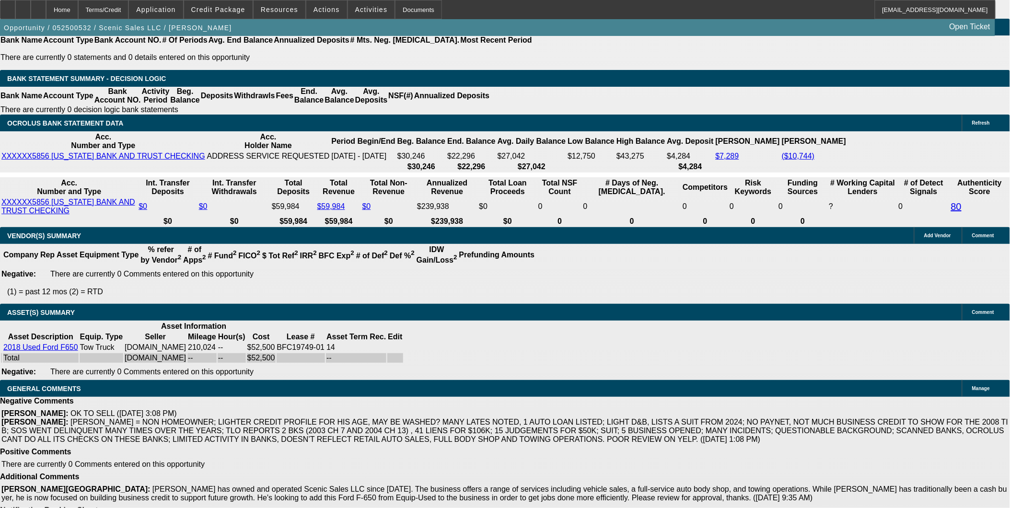
select select "1"
select select "3"
select select "4"
select select "1"
select select "3"
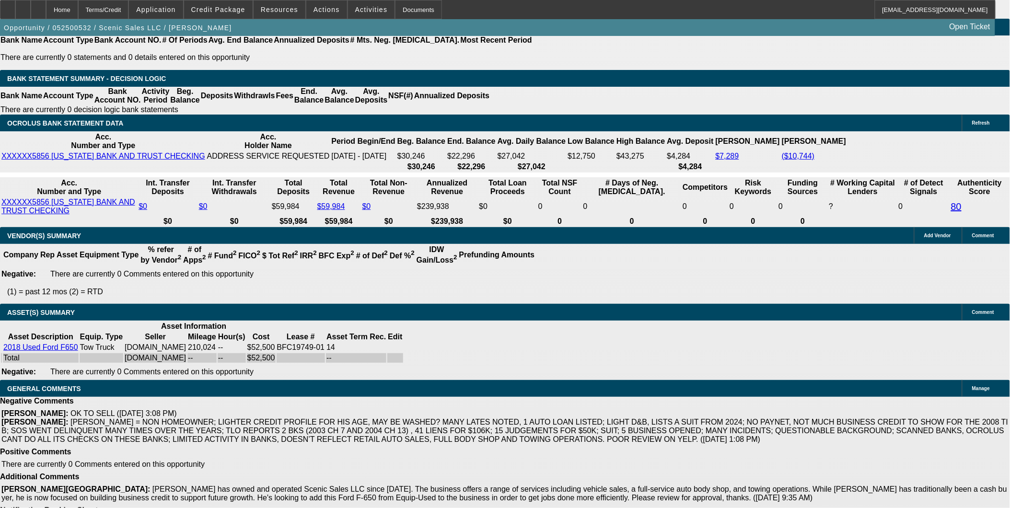
select select "4"
select select "1"
select select "4"
select select "1"
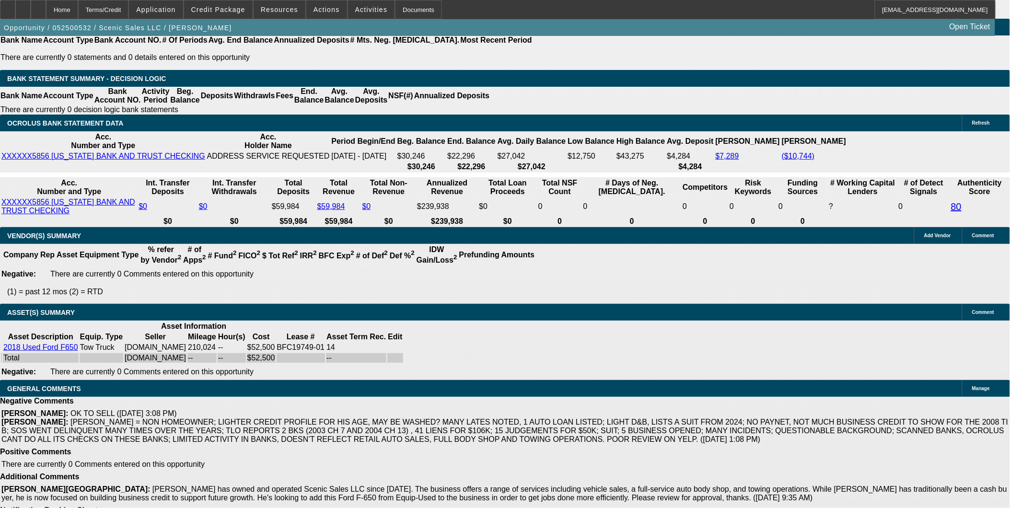
select select "3"
select select "4"
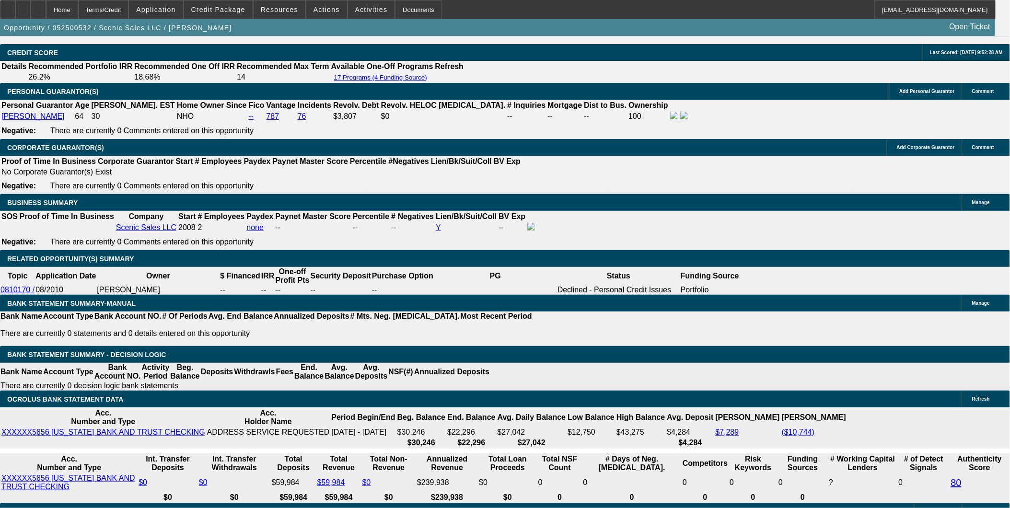
scroll to position [1348, 0]
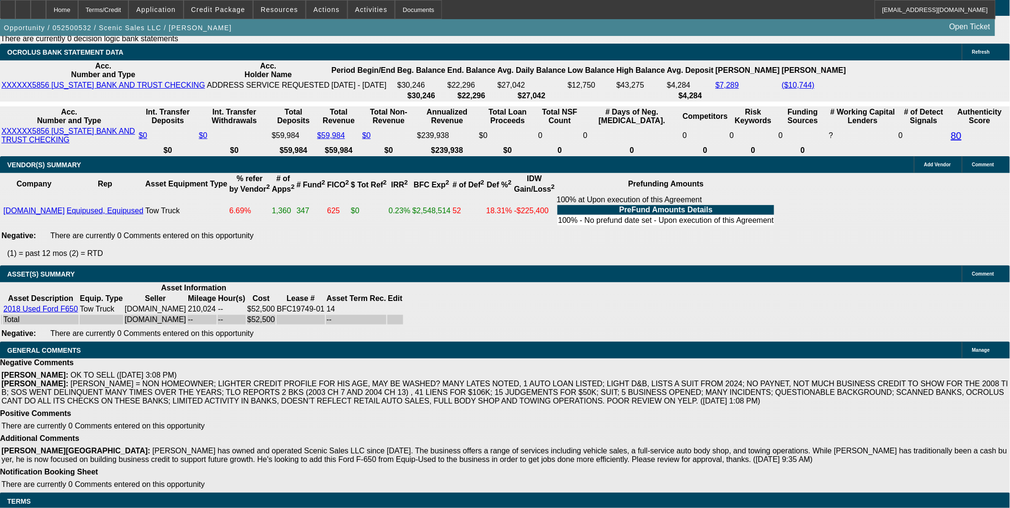
scroll to position [1720, 0]
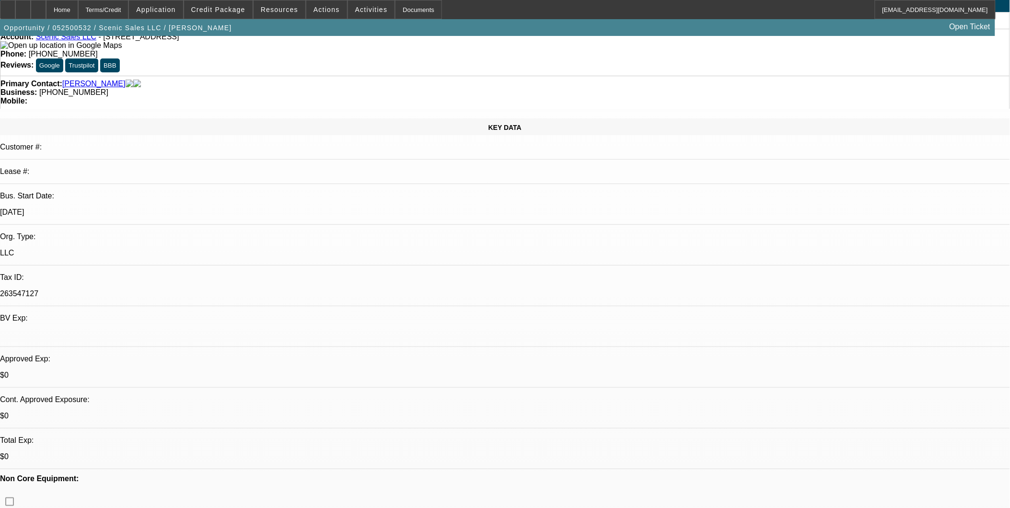
scroll to position [53, 0]
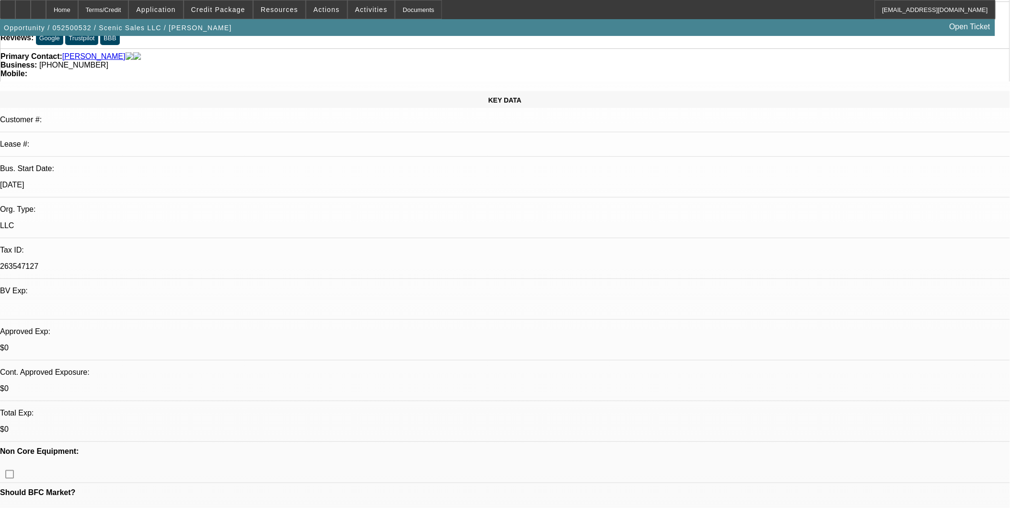
scroll to position [213, 0]
